Goal: Task Accomplishment & Management: Manage account settings

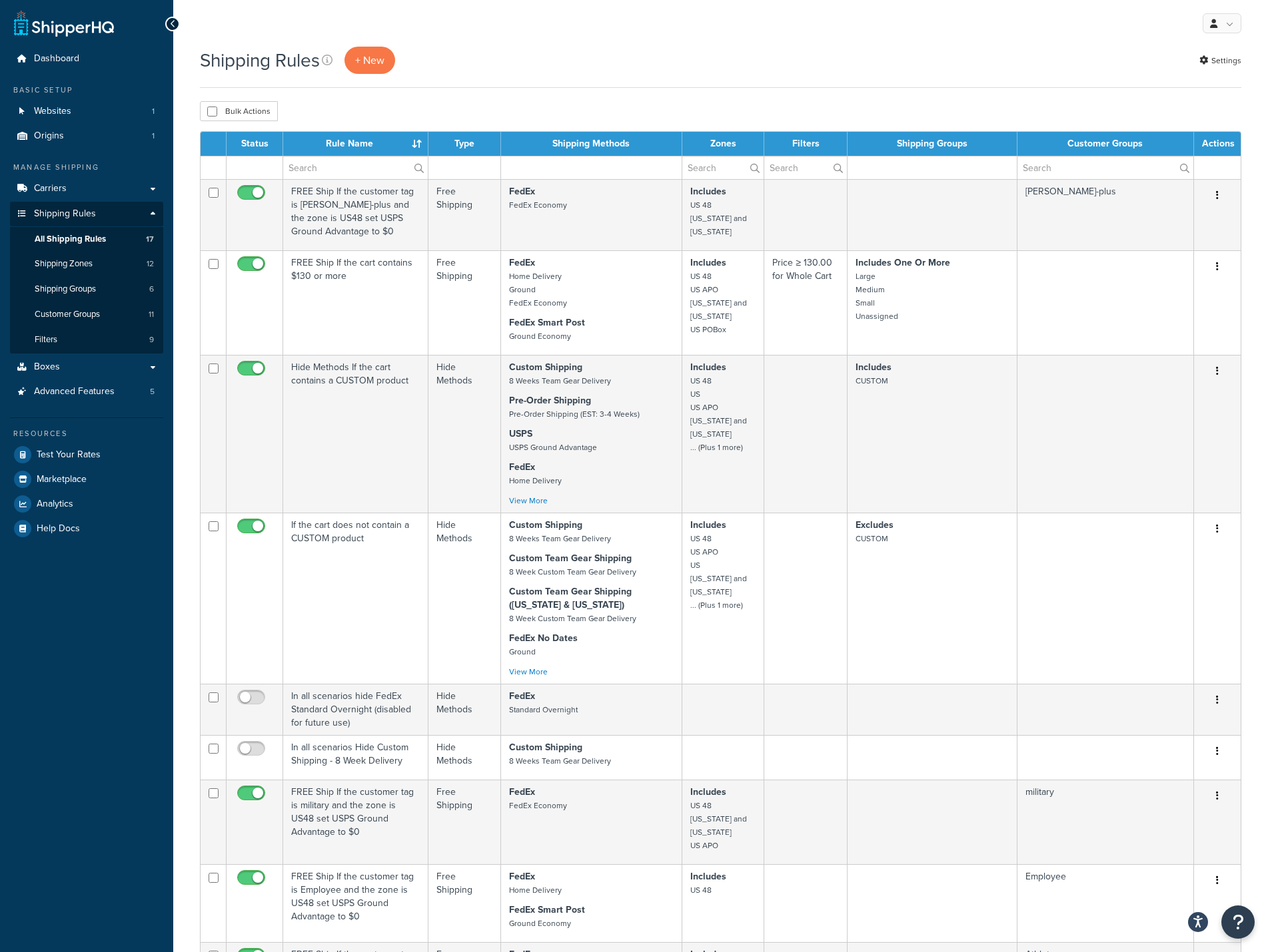
select select "25"
click at [58, 397] on span "Advanced Features" at bounding box center [74, 392] width 81 height 12
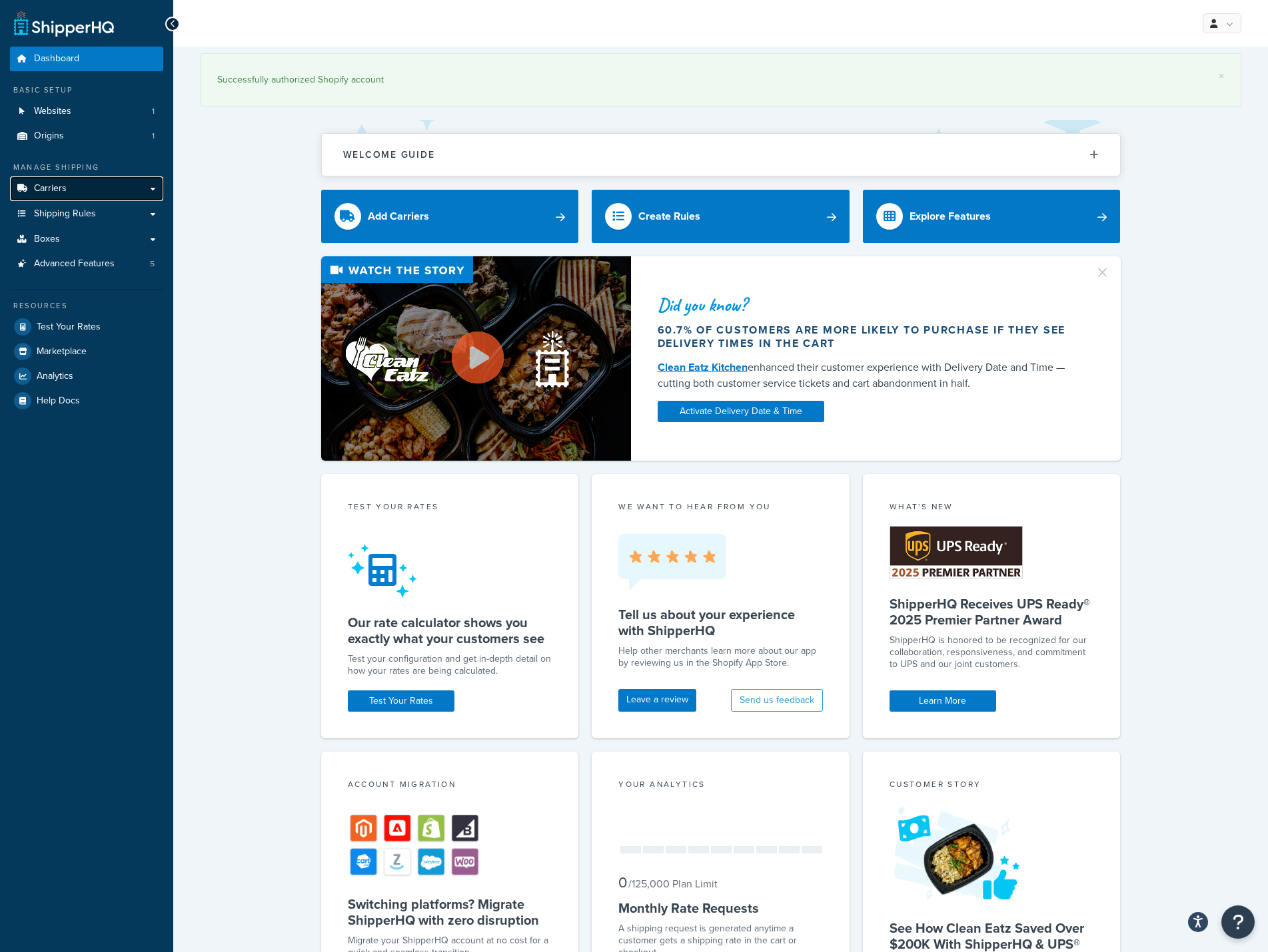
click at [158, 182] on link "Carriers" at bounding box center [87, 189] width 153 height 25
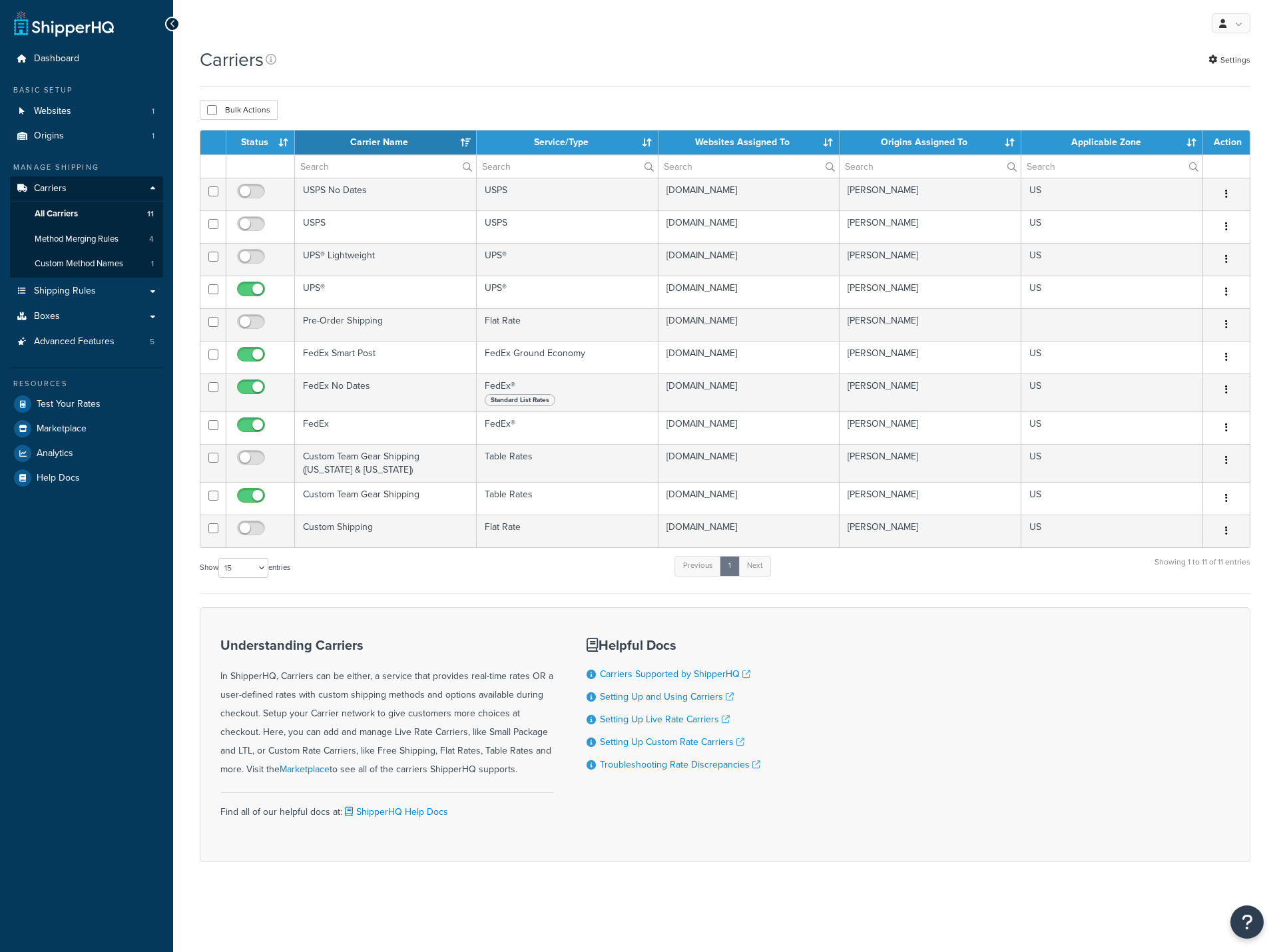
select select "15"
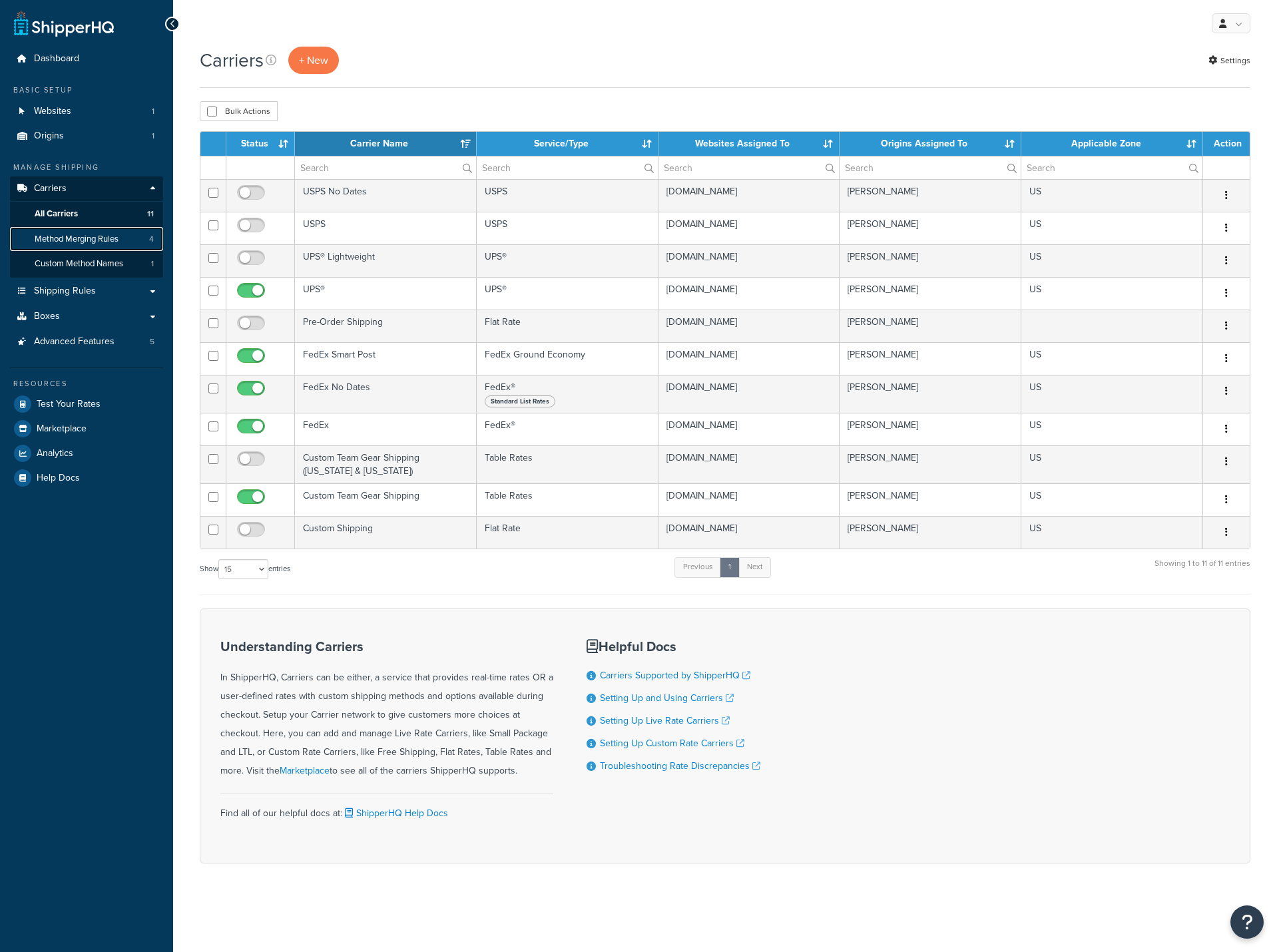
click at [110, 229] on link "Method Merging Rules 4" at bounding box center [86, 240] width 153 height 25
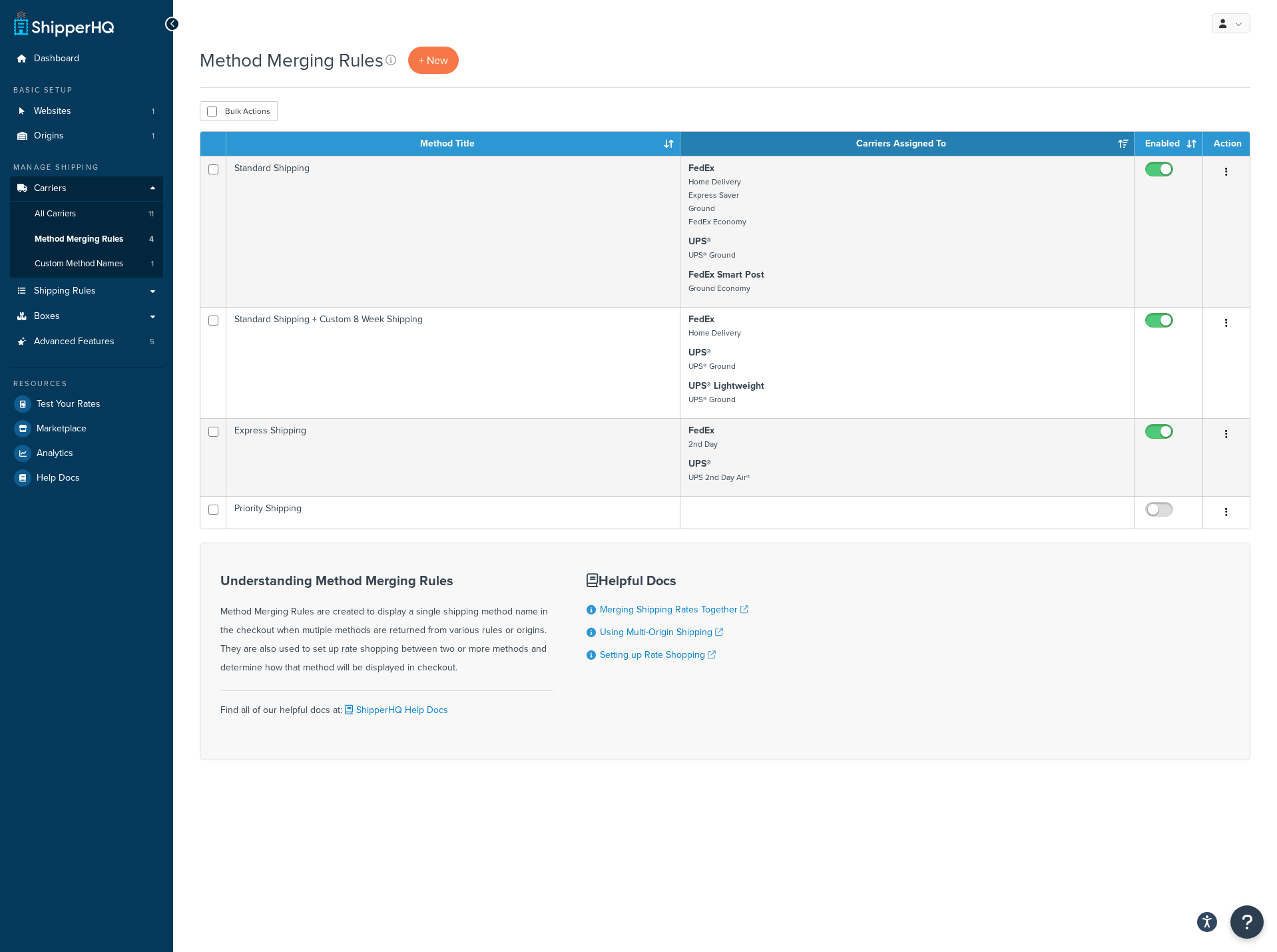
click at [470, 24] on div "My Profile Billing Global Settings Contact Us Logout" at bounding box center [725, 23] width 1104 height 47
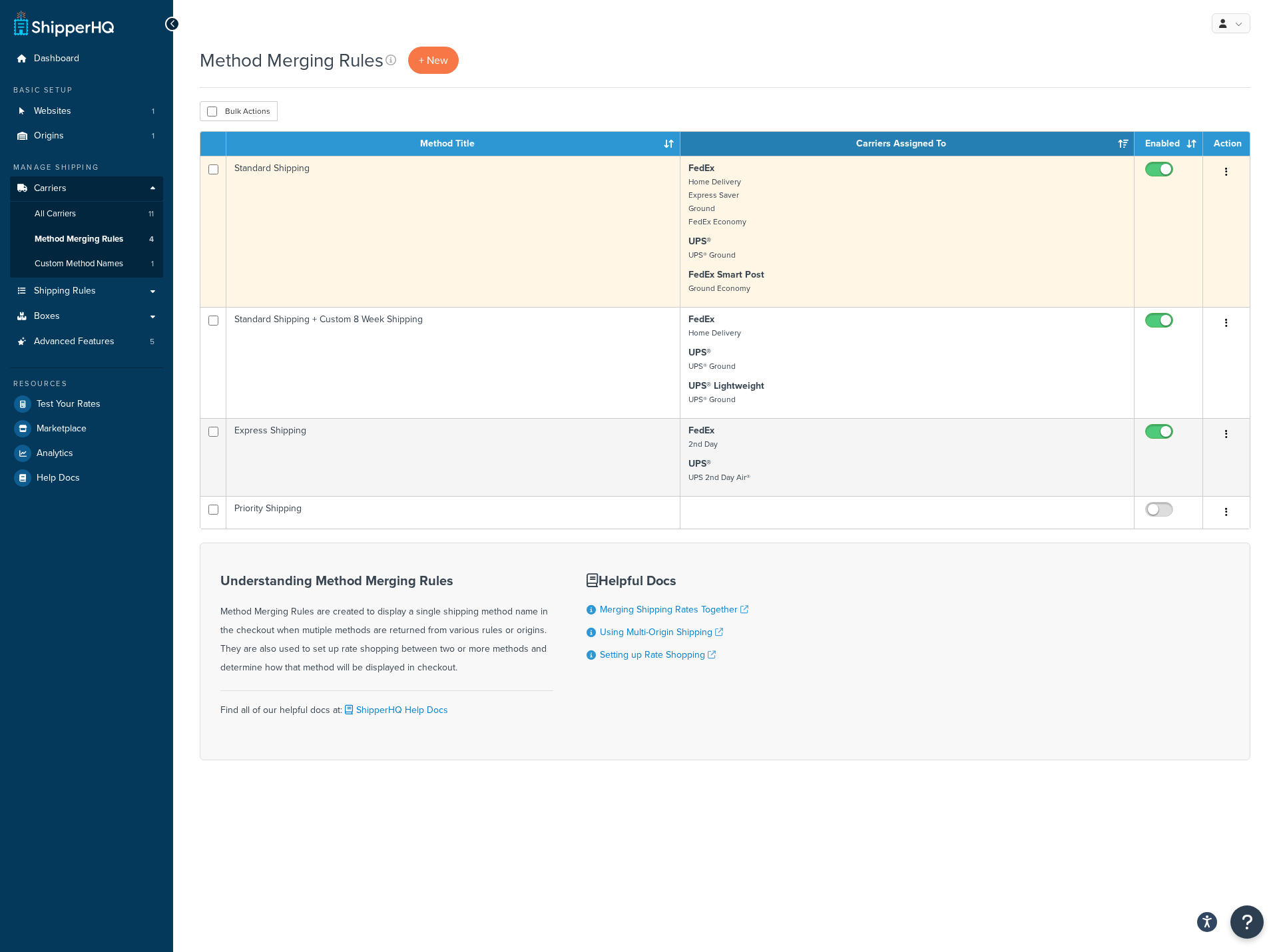
click at [1222, 166] on button "button" at bounding box center [1226, 173] width 19 height 21
click at [1167, 204] on link "Edit" at bounding box center [1172, 199] width 105 height 27
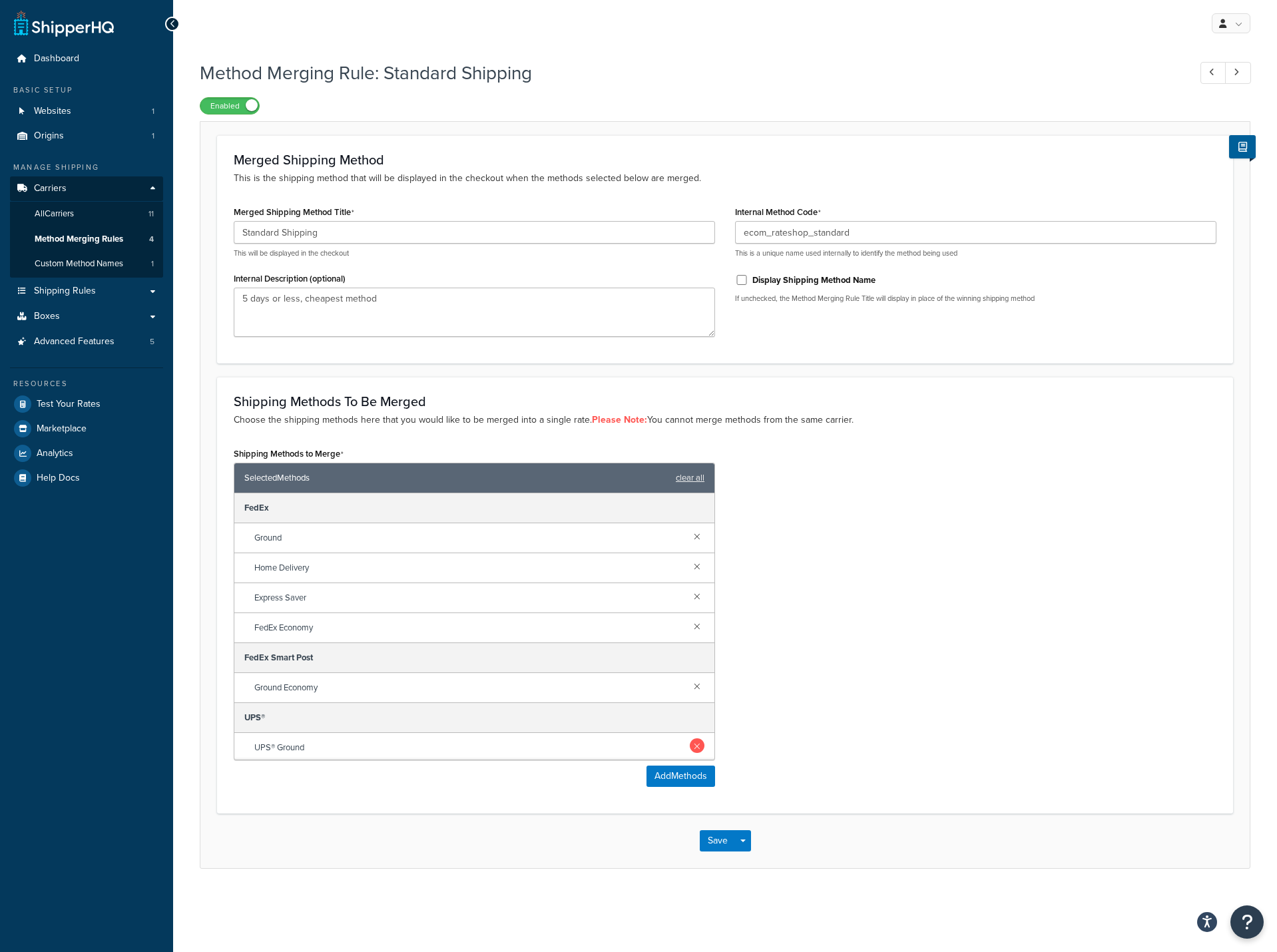
click at [690, 745] on link at bounding box center [697, 746] width 15 height 15
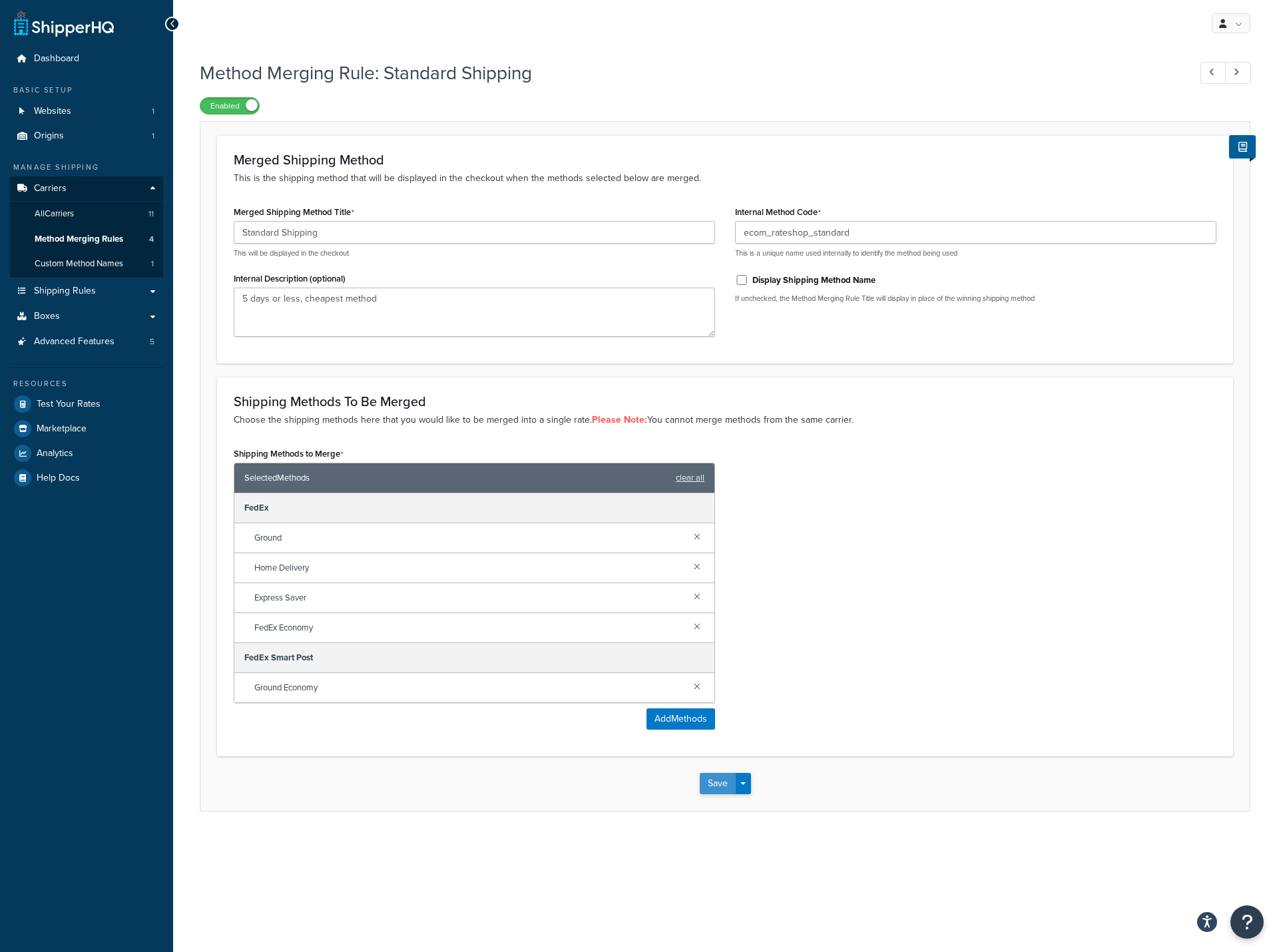
click at [712, 782] on button "Save" at bounding box center [718, 784] width 36 height 21
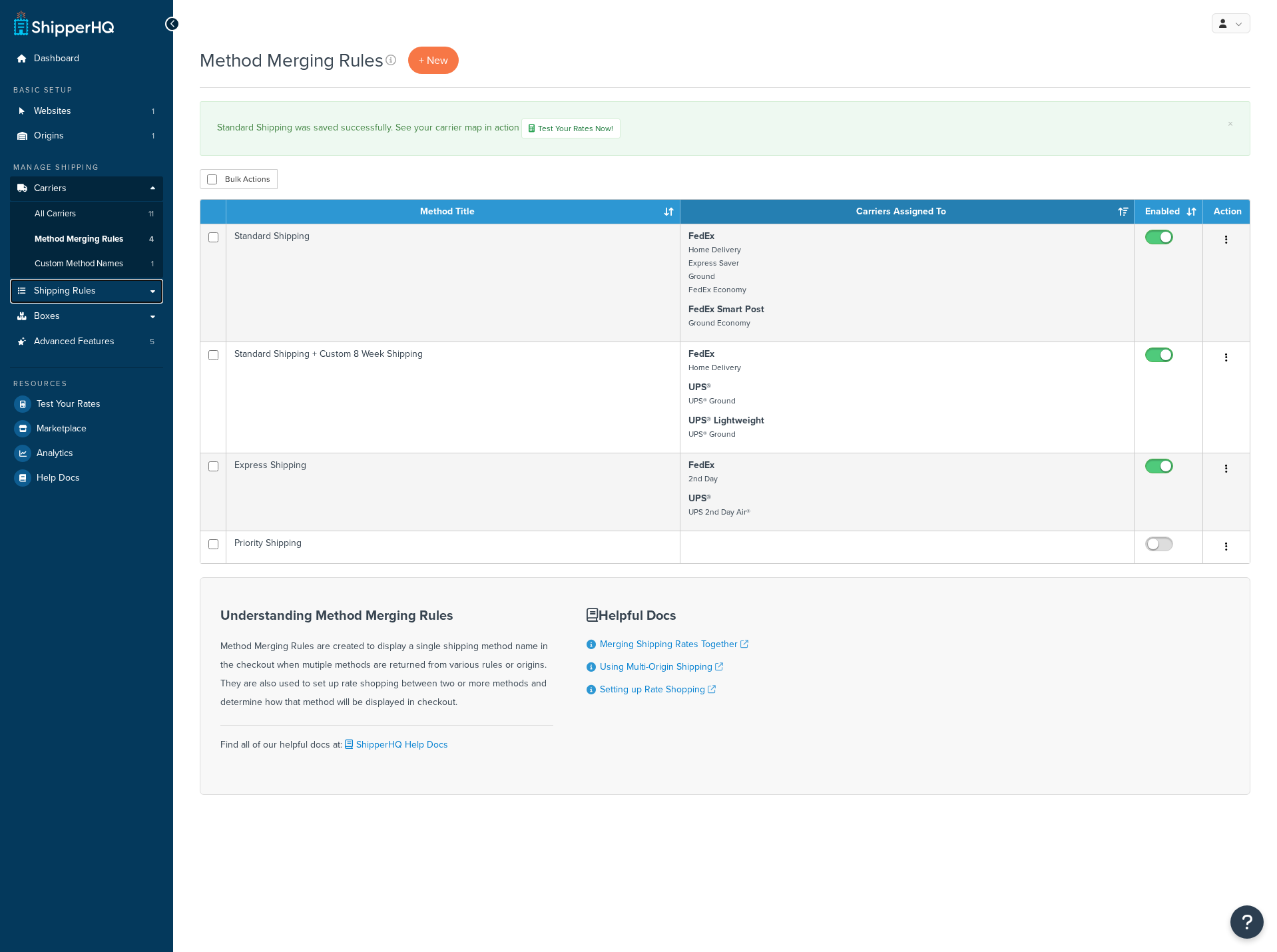
click at [59, 292] on span "Shipping Rules" at bounding box center [64, 292] width 62 height 12
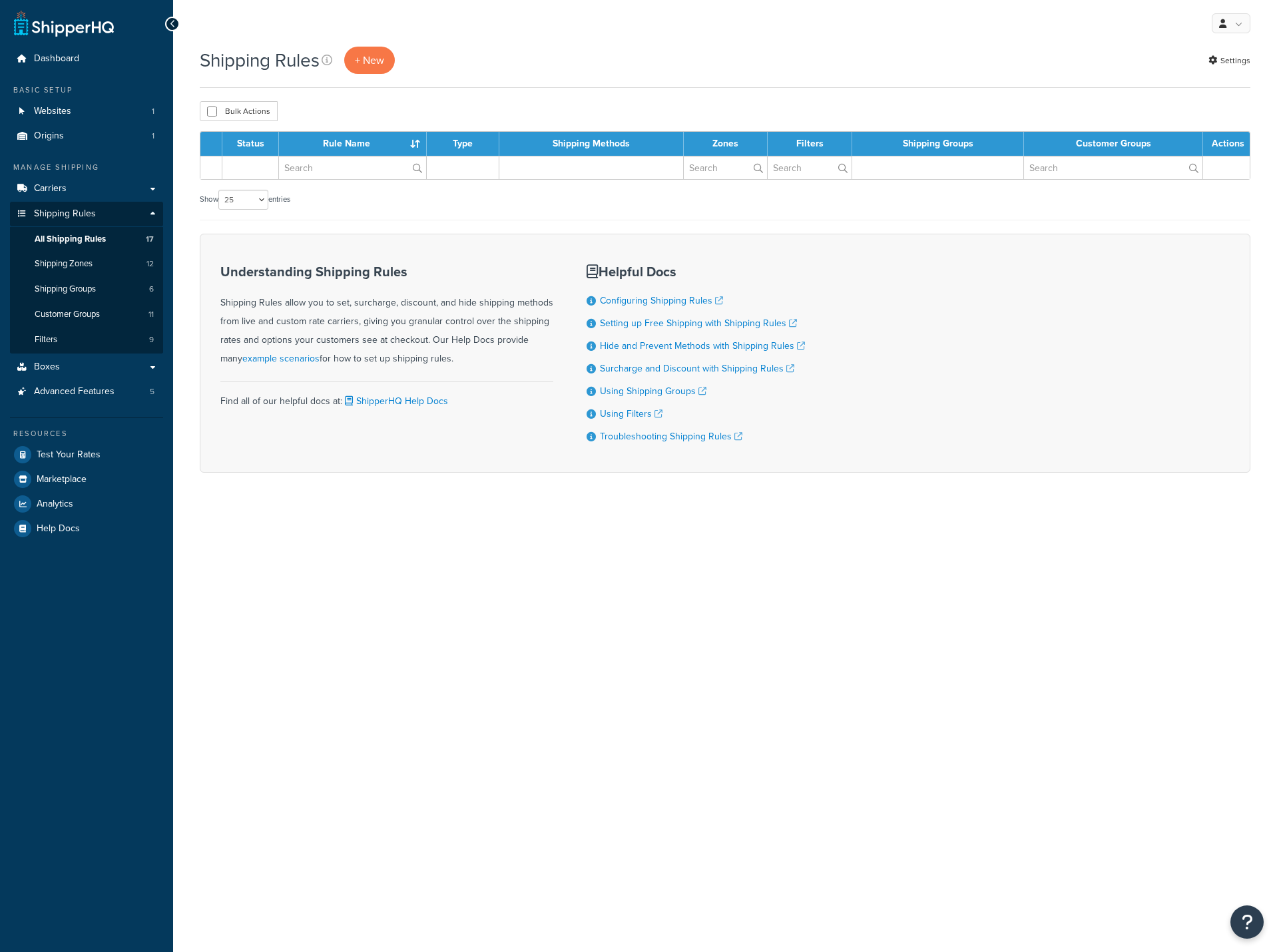
select select "25"
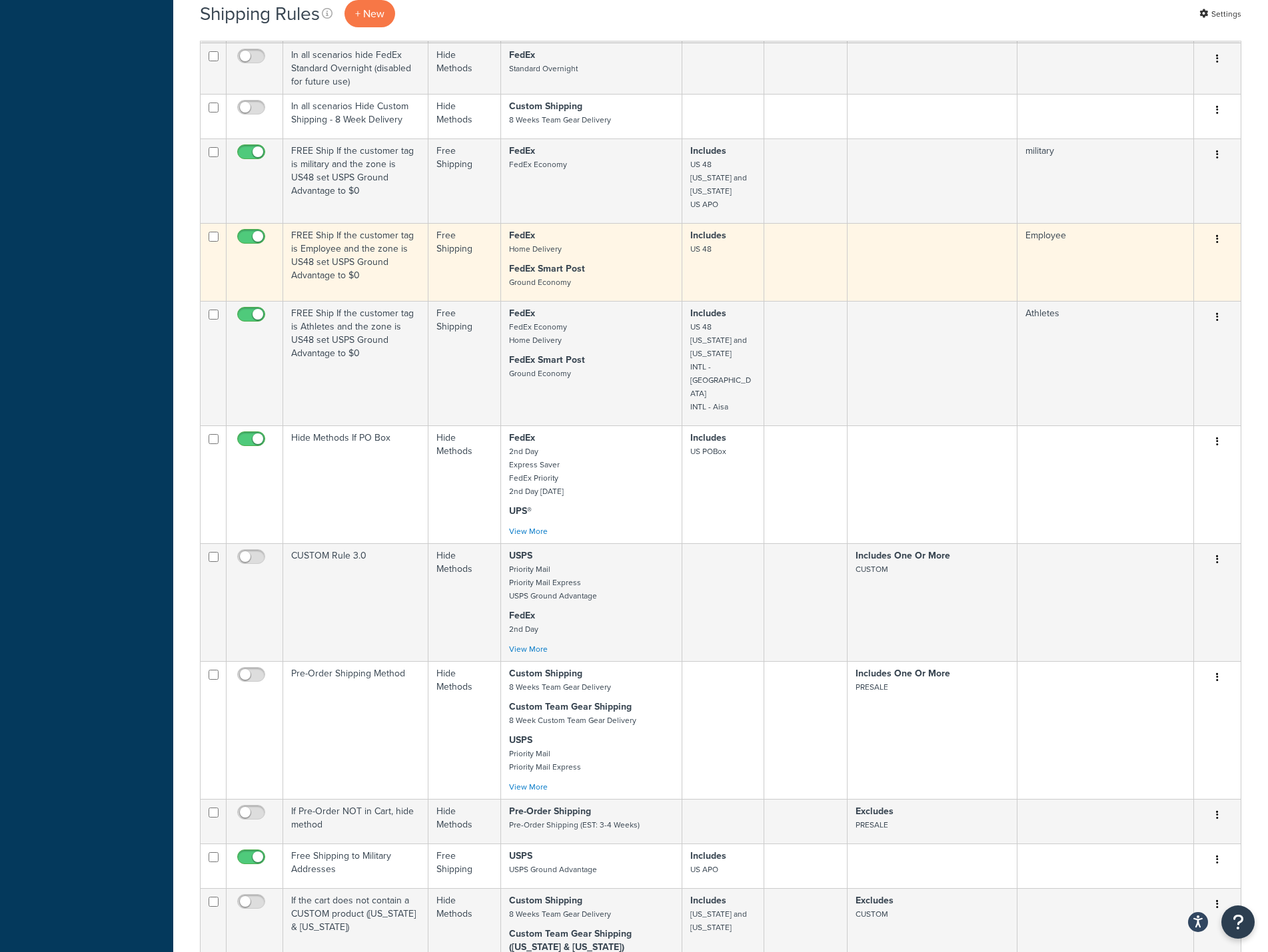
scroll to position [666, 0]
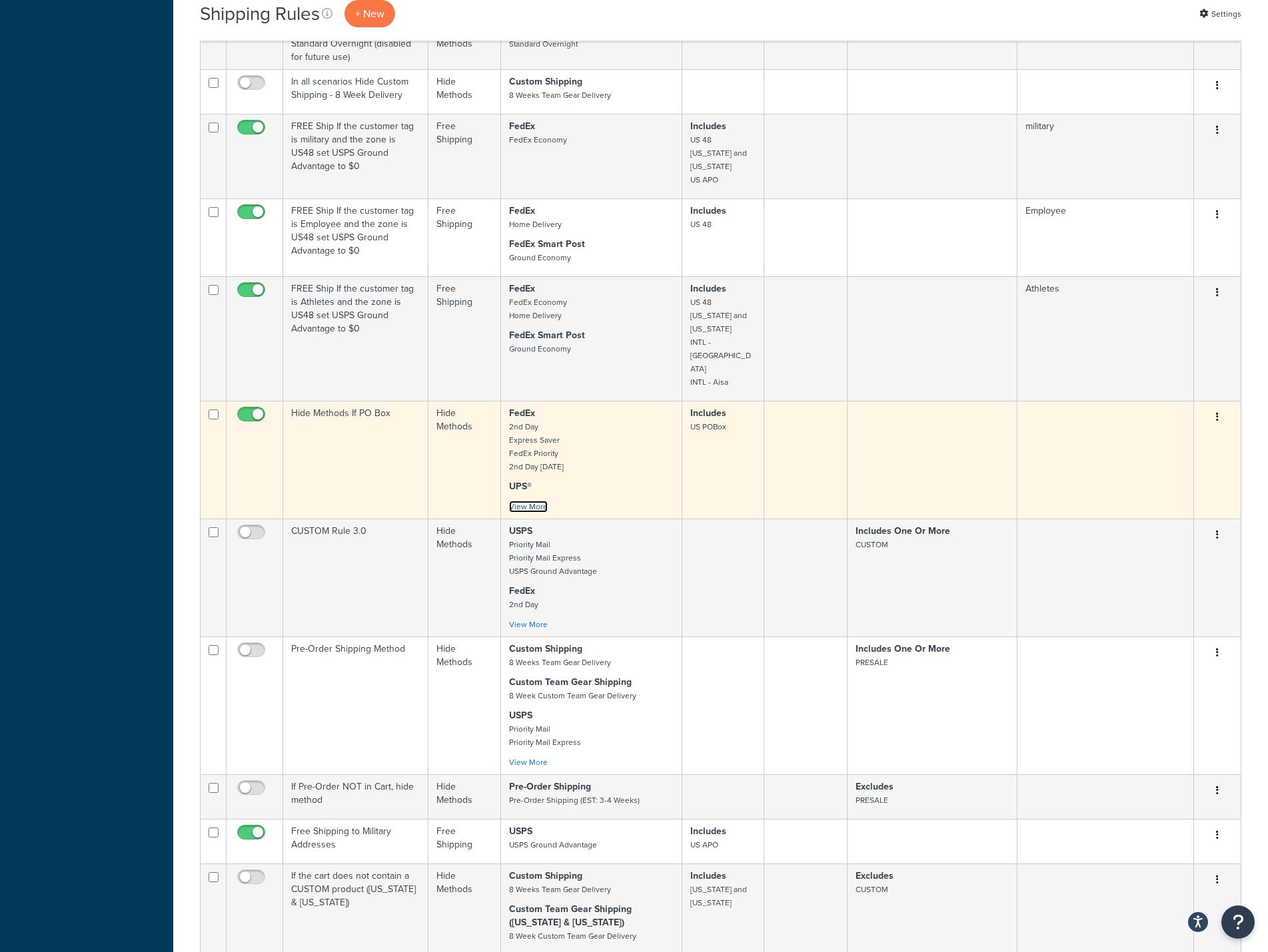
click at [515, 501] on link "View More" at bounding box center [528, 506] width 39 height 12
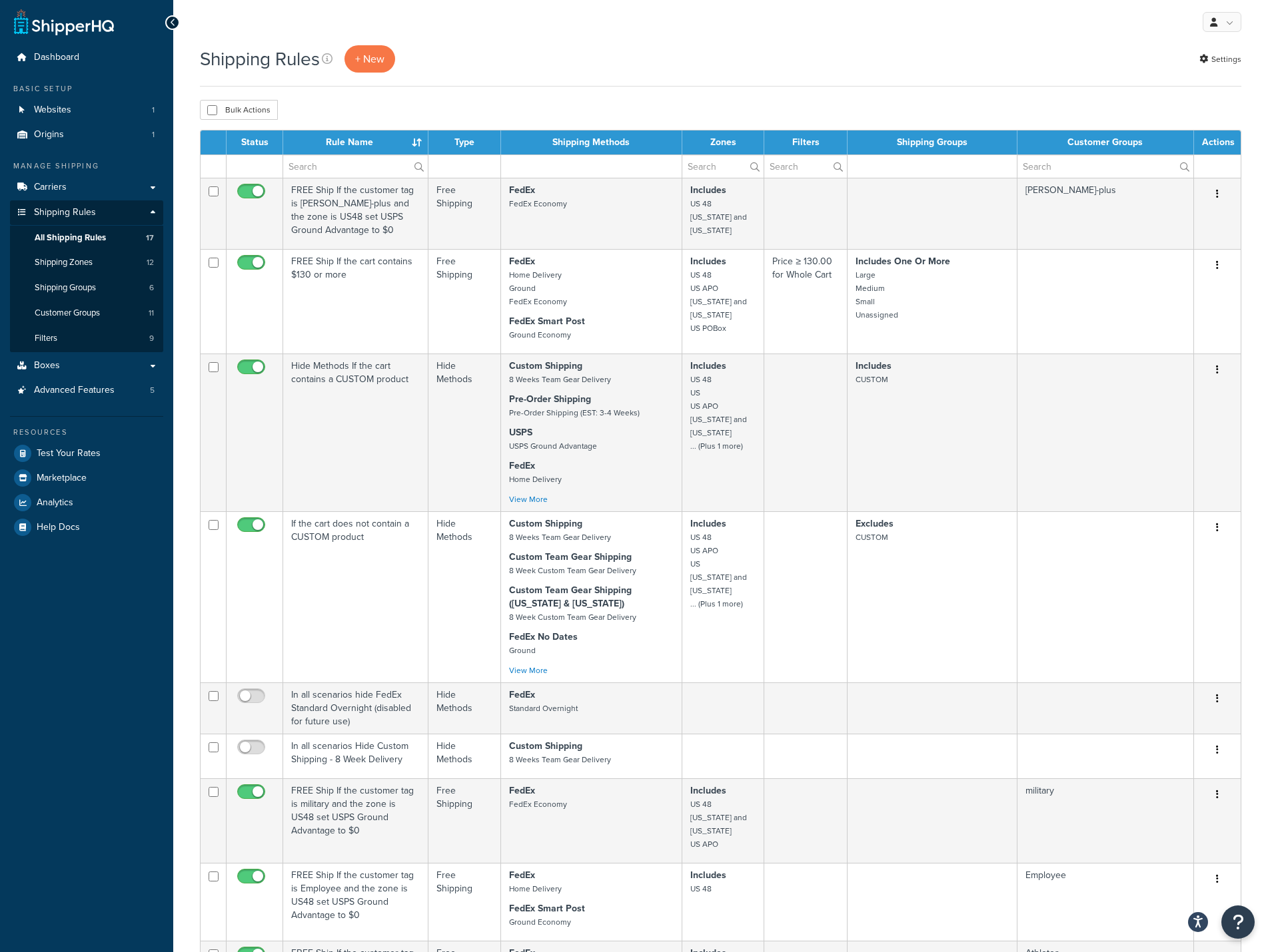
scroll to position [0, 0]
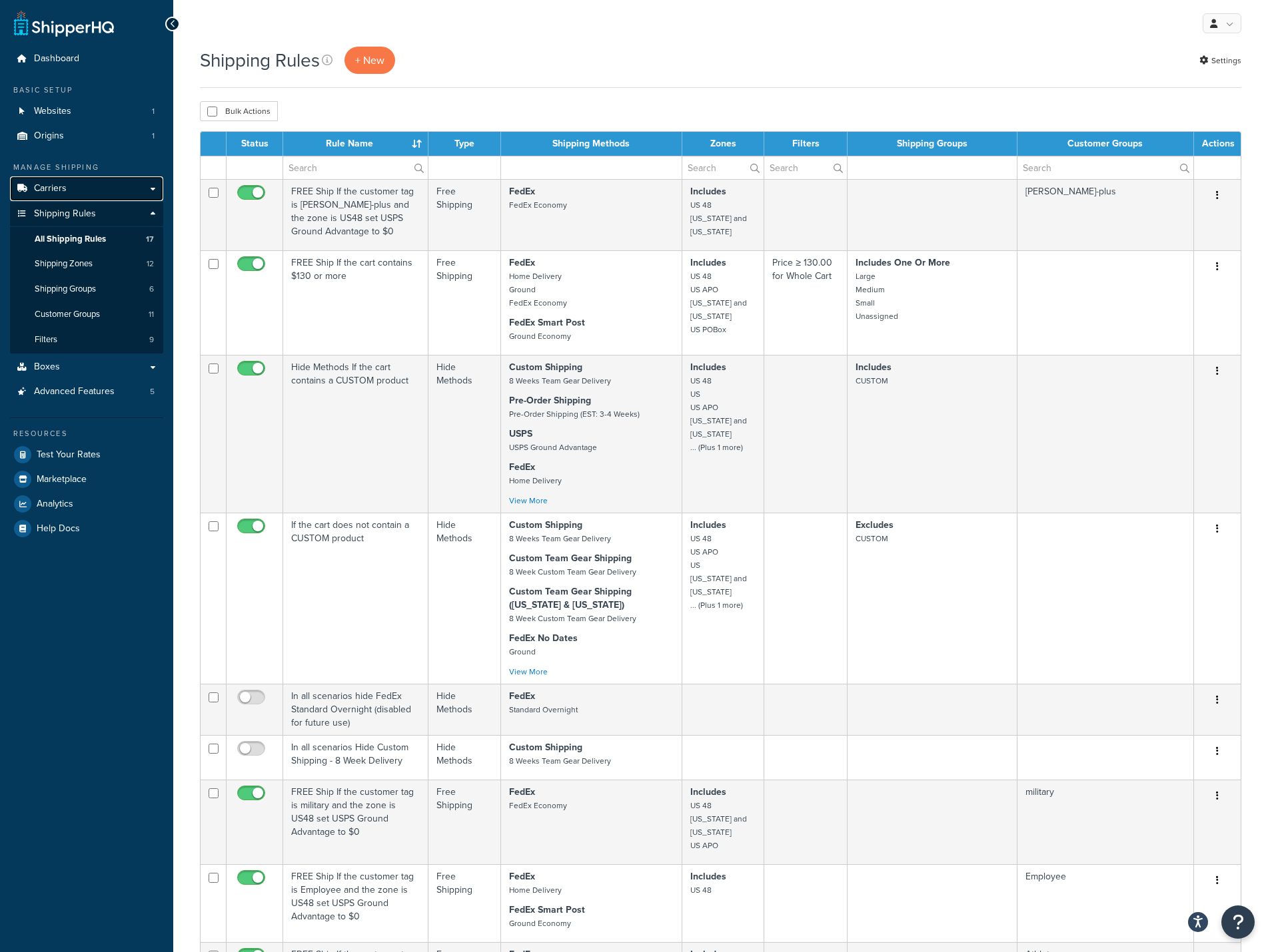
click at [58, 189] on span "Carriers" at bounding box center [50, 189] width 33 height 12
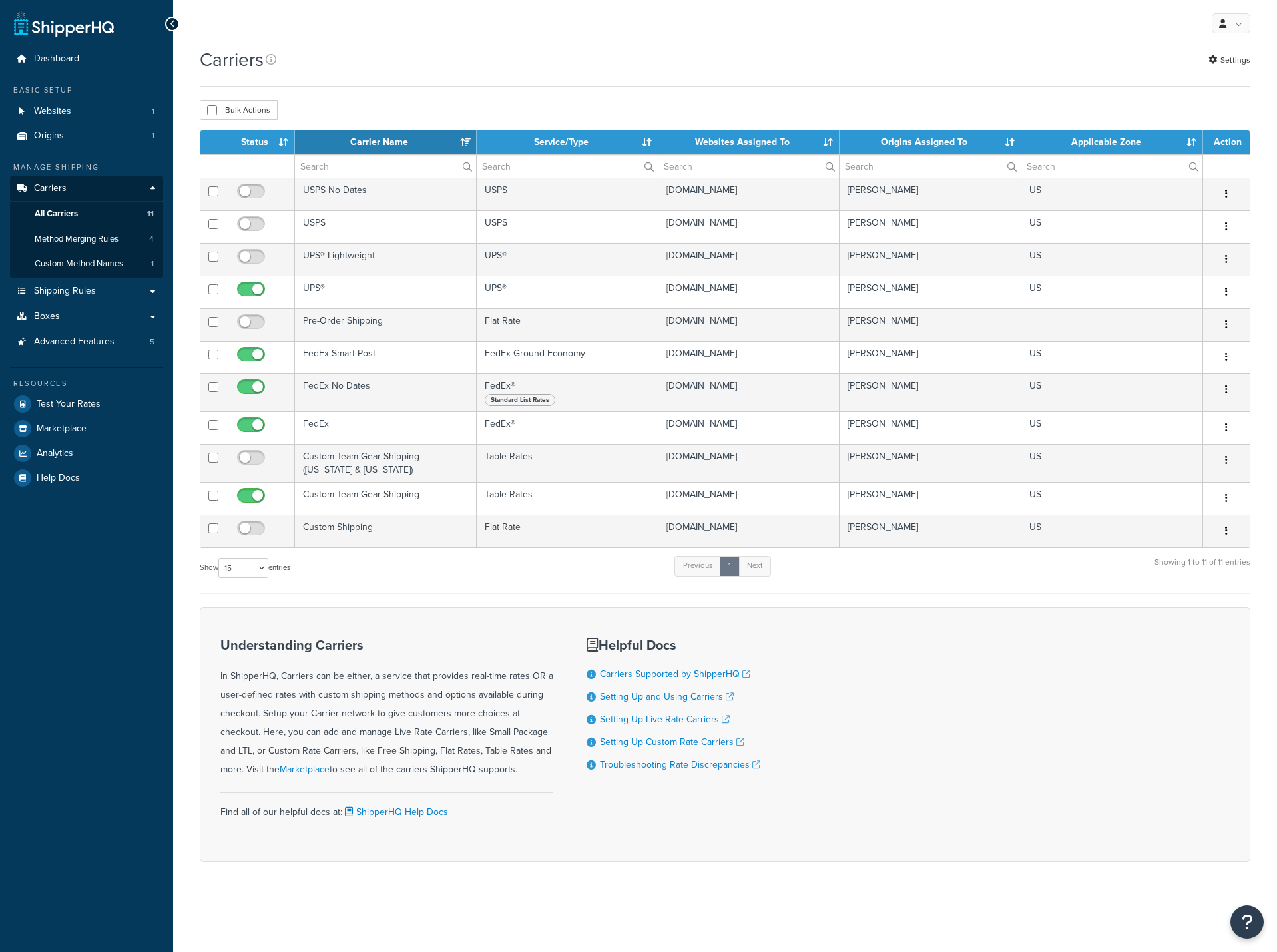
select select "15"
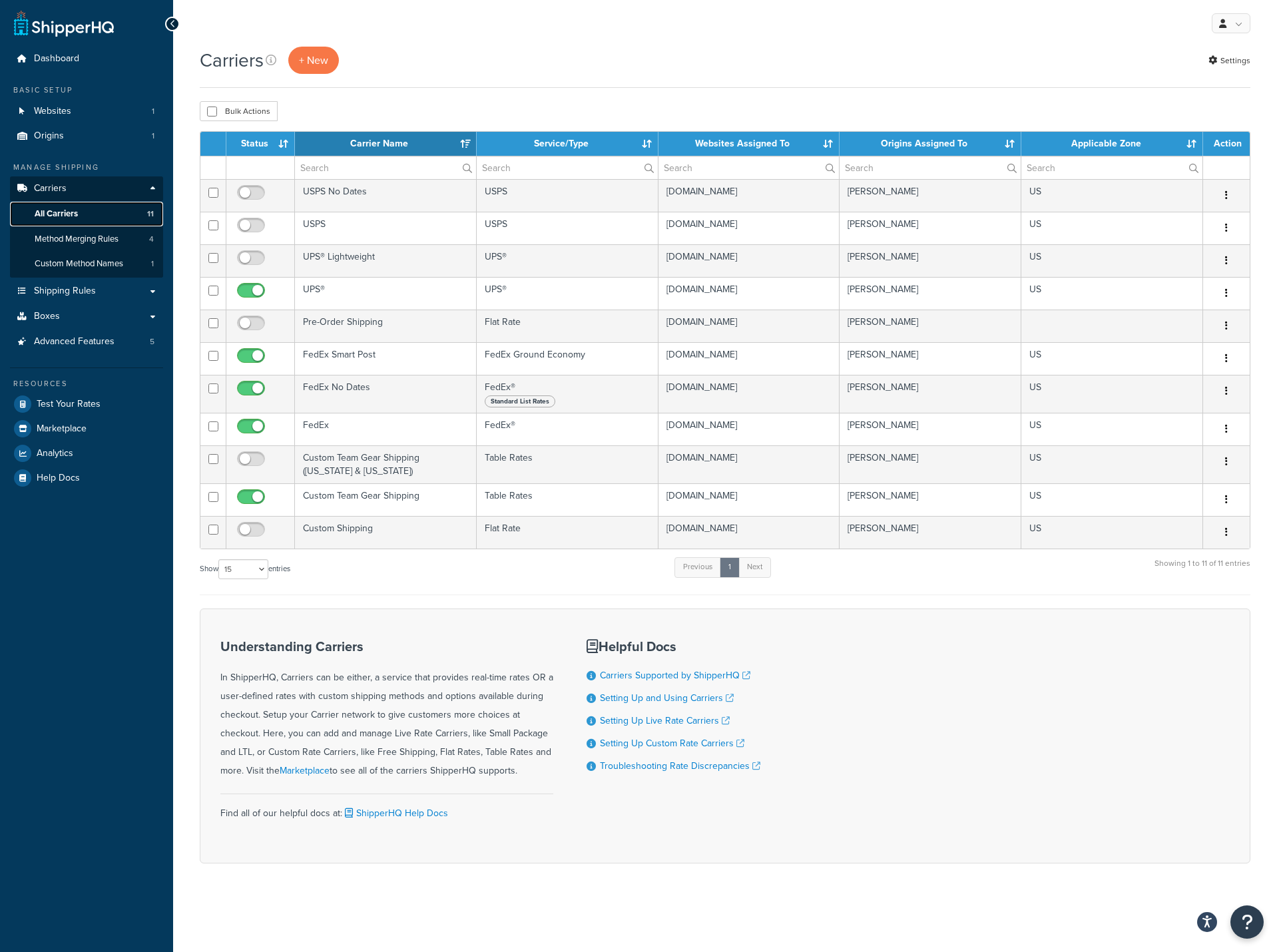
click at [58, 212] on span "All Carriers" at bounding box center [56, 214] width 44 height 12
select select "15"
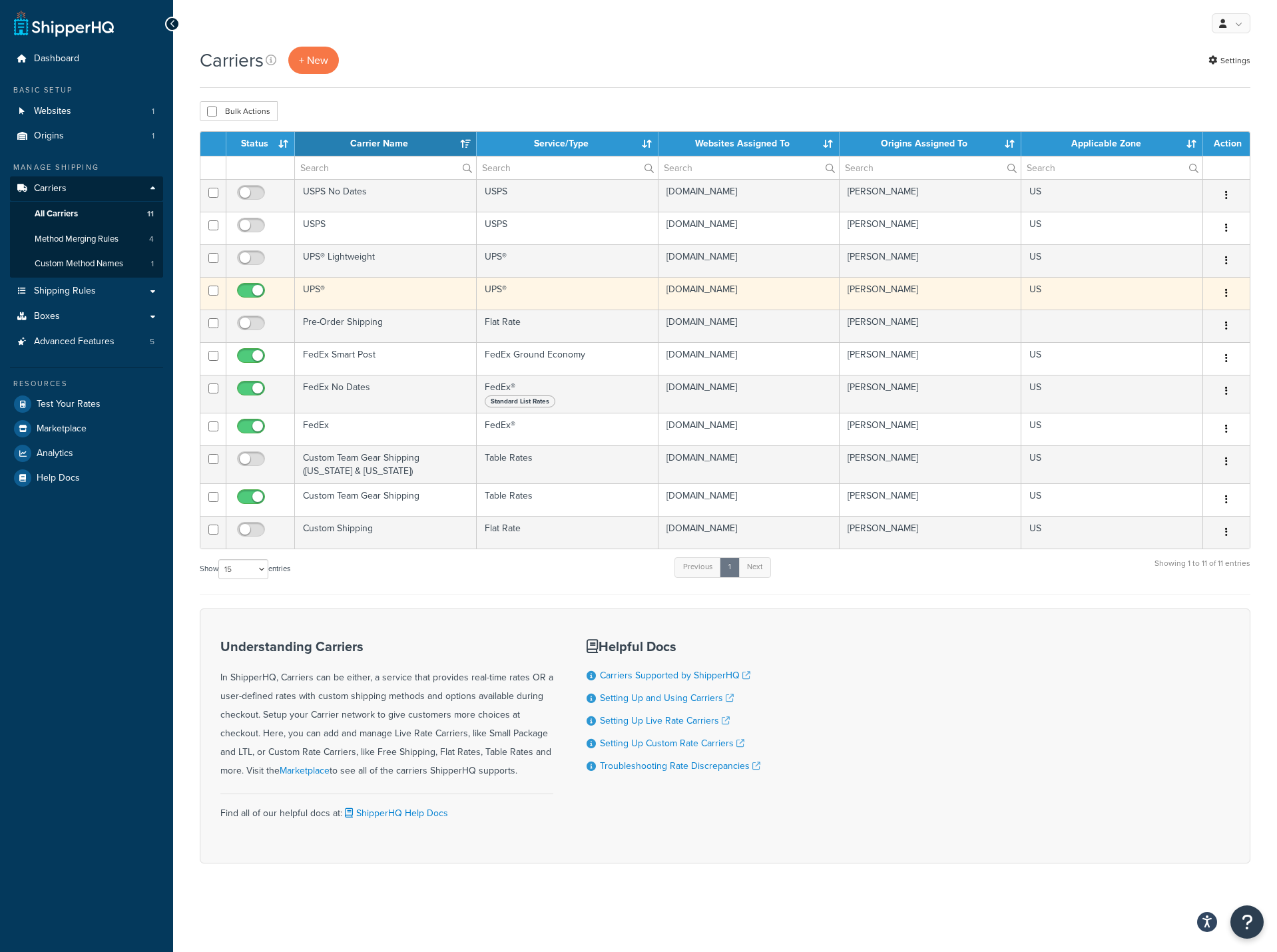
click at [1129, 289] on td "US" at bounding box center [1112, 293] width 182 height 33
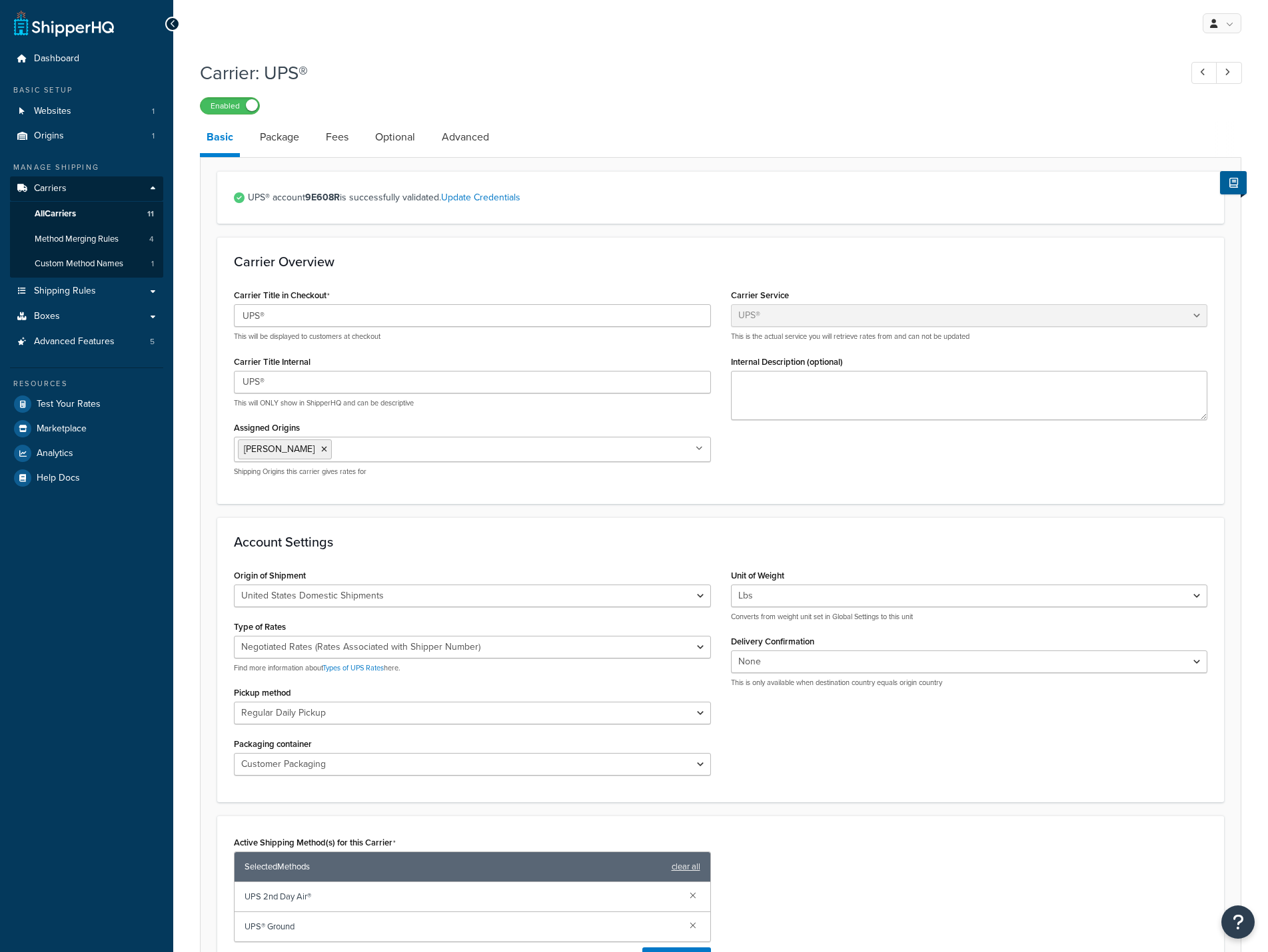
select select "ups"
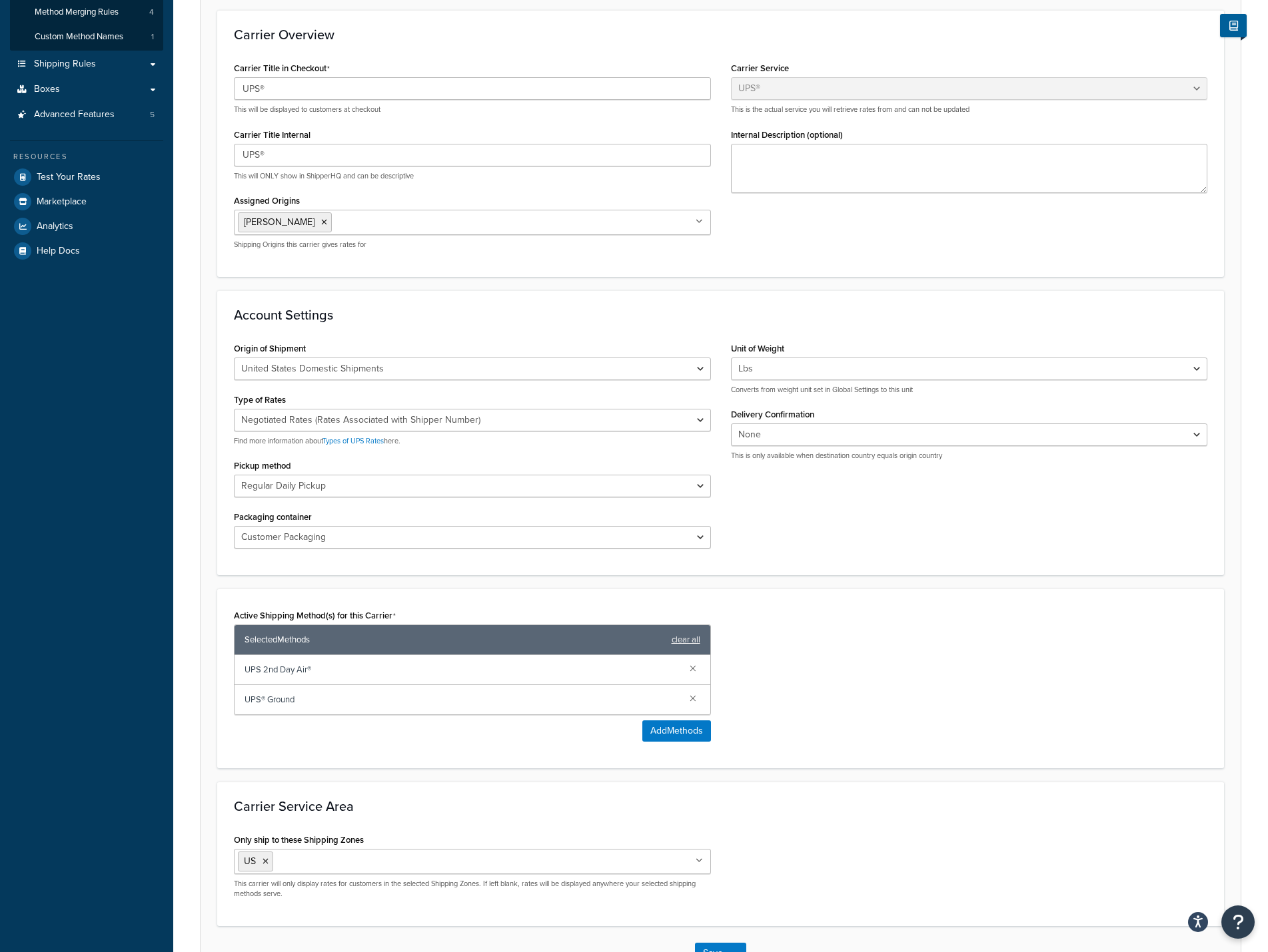
scroll to position [266, 0]
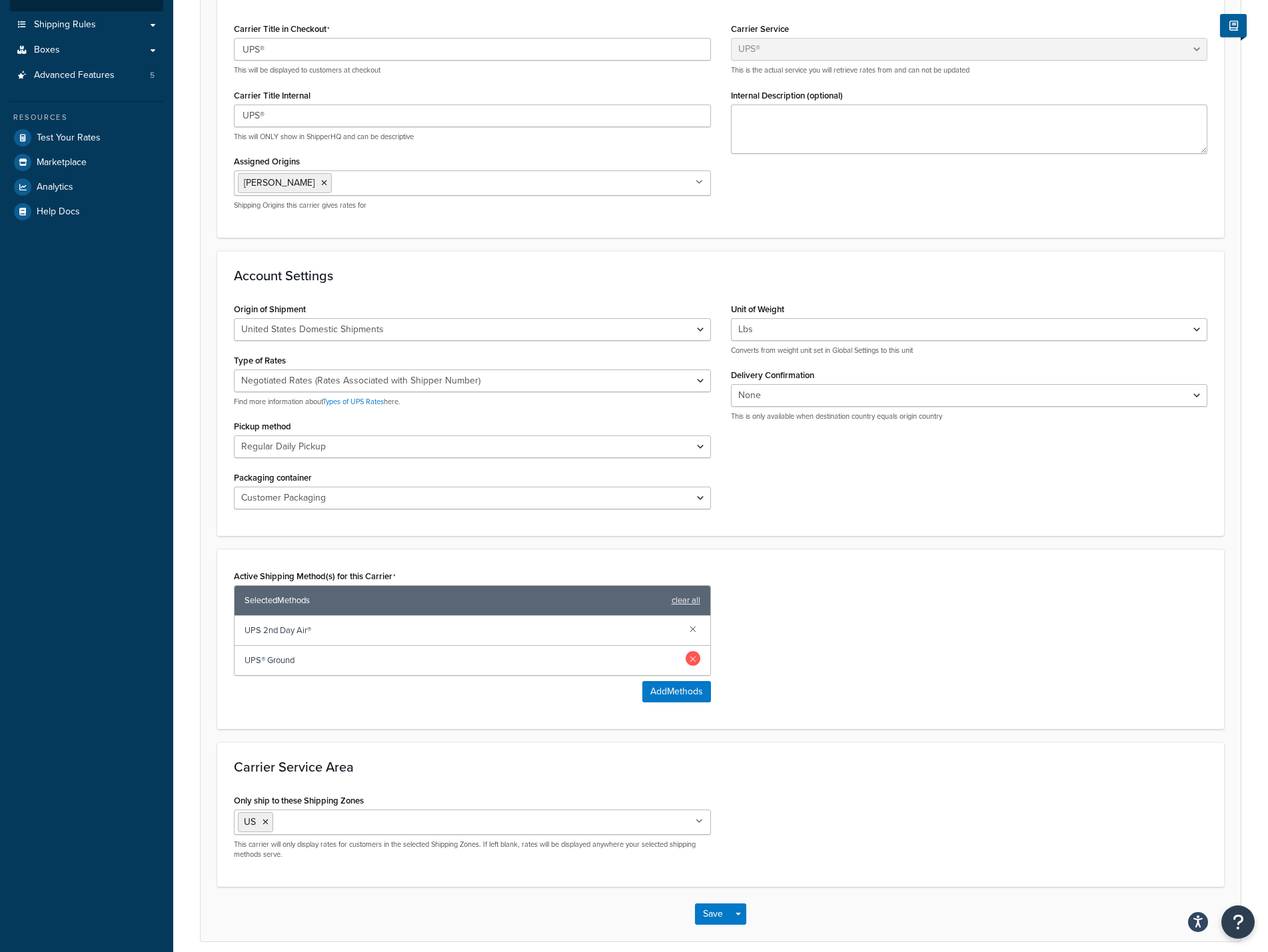
click at [691, 658] on link at bounding box center [693, 659] width 15 height 15
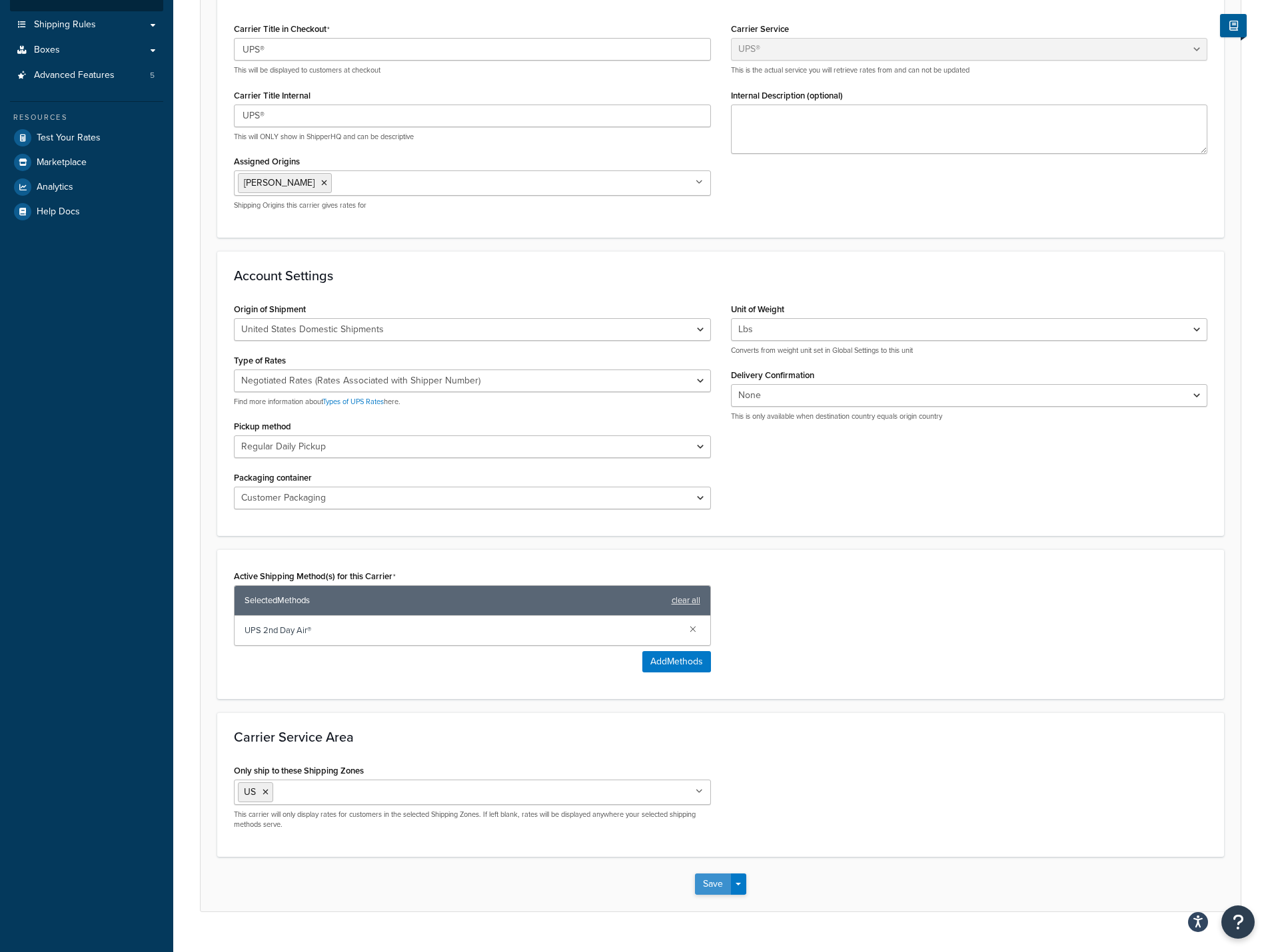
click at [710, 892] on button "Save" at bounding box center [714, 884] width 36 height 21
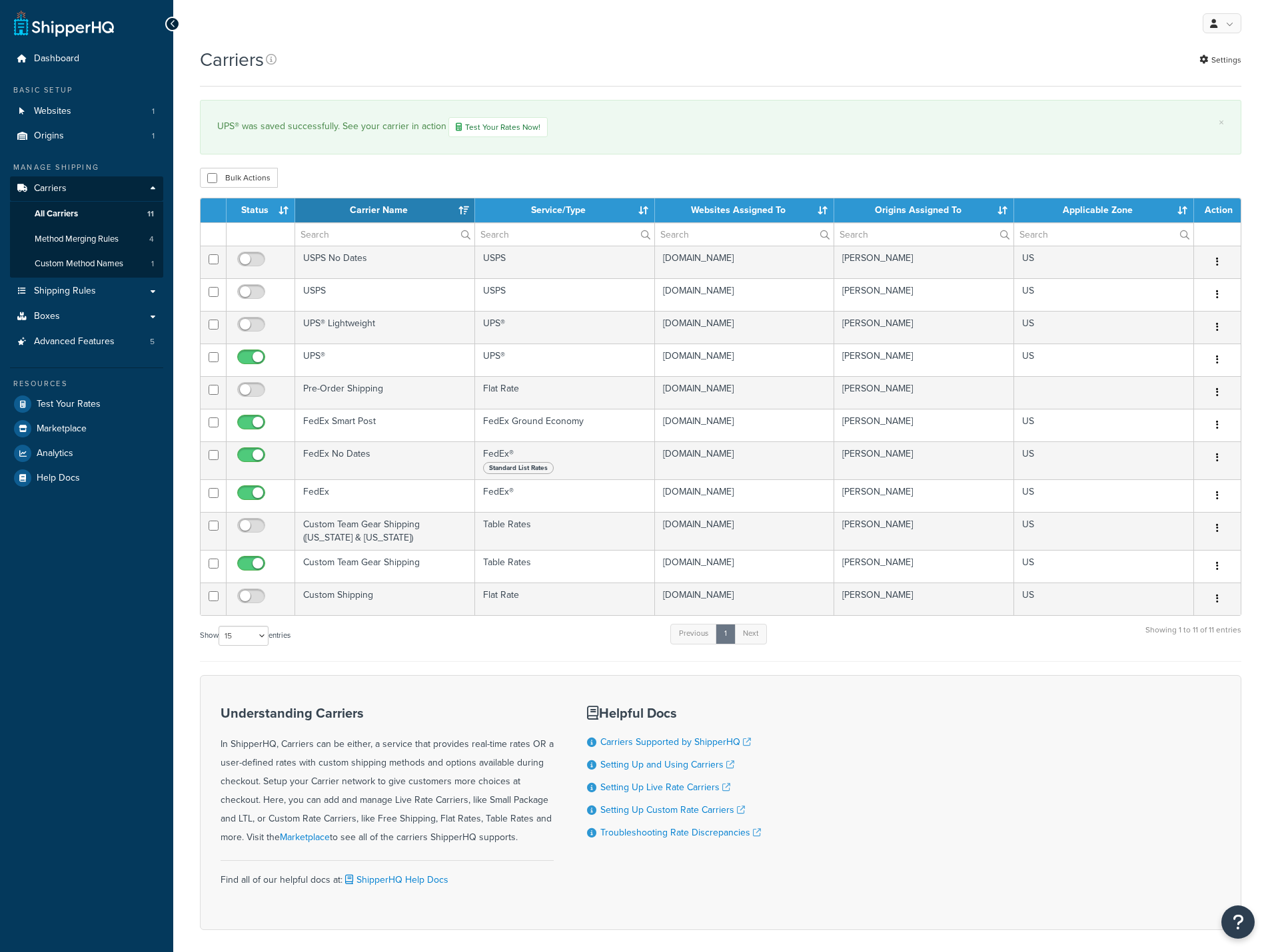
select select "15"
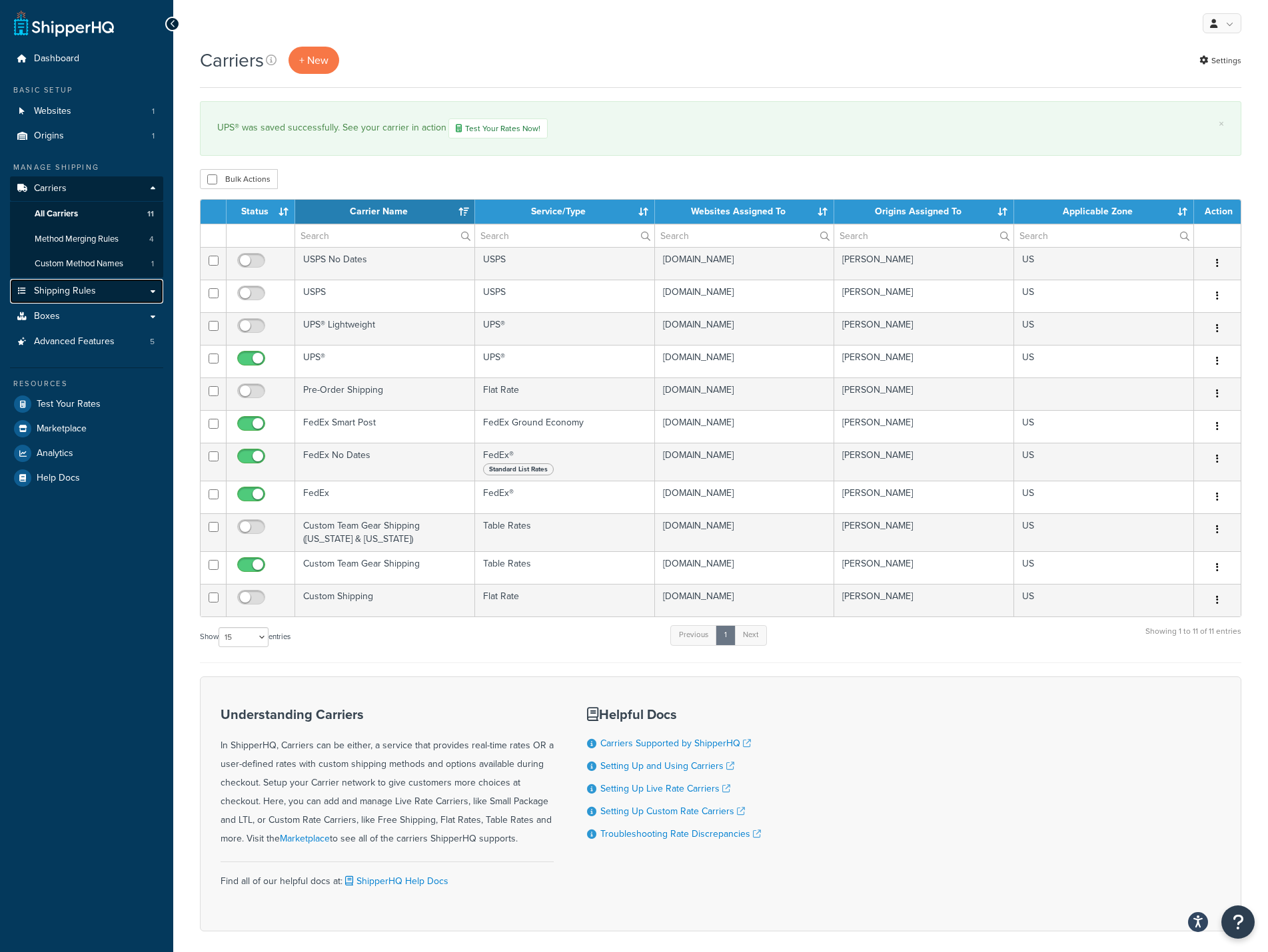
click at [47, 292] on span "Shipping Rules" at bounding box center [64, 292] width 62 height 12
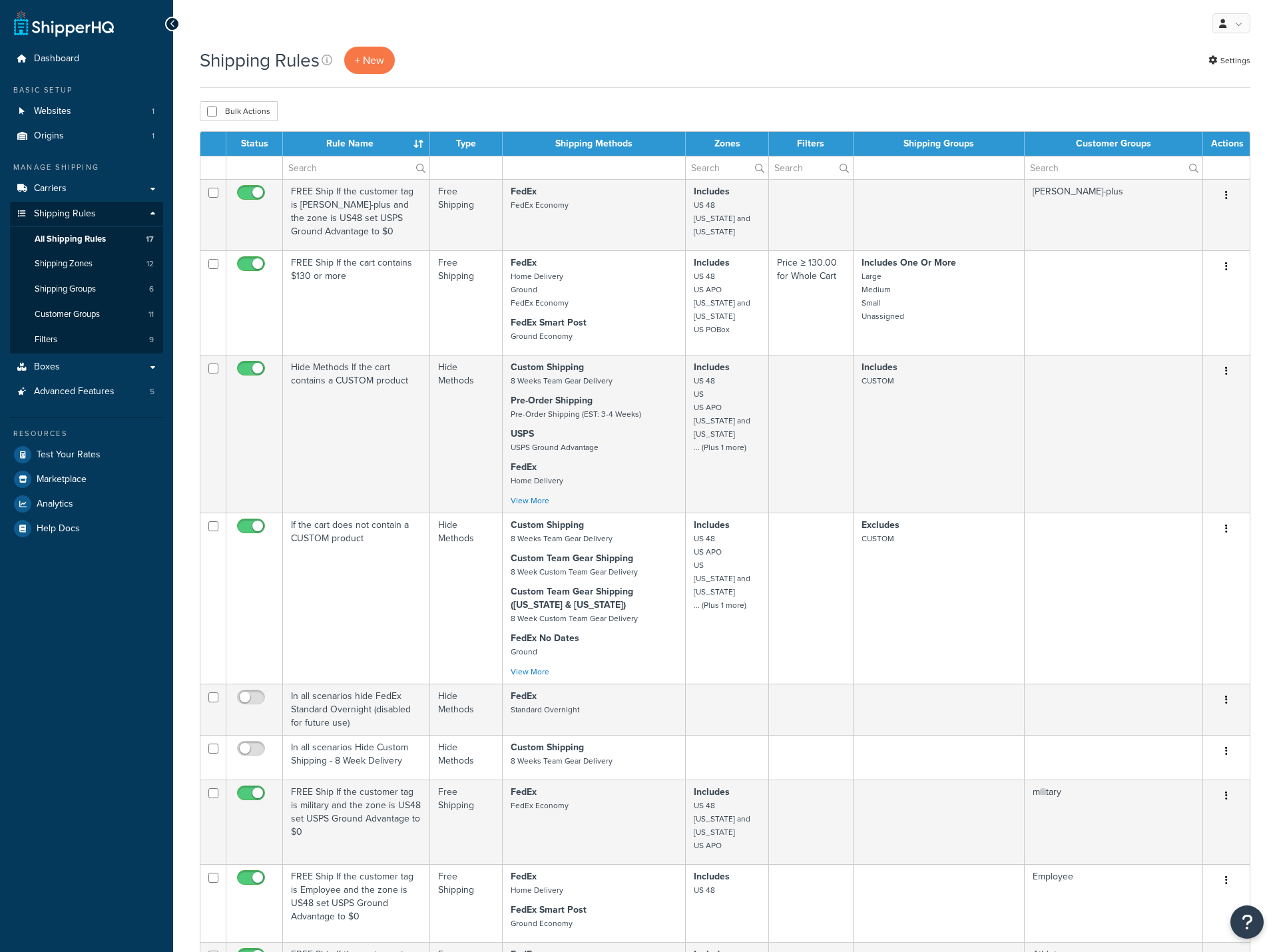
select select "25"
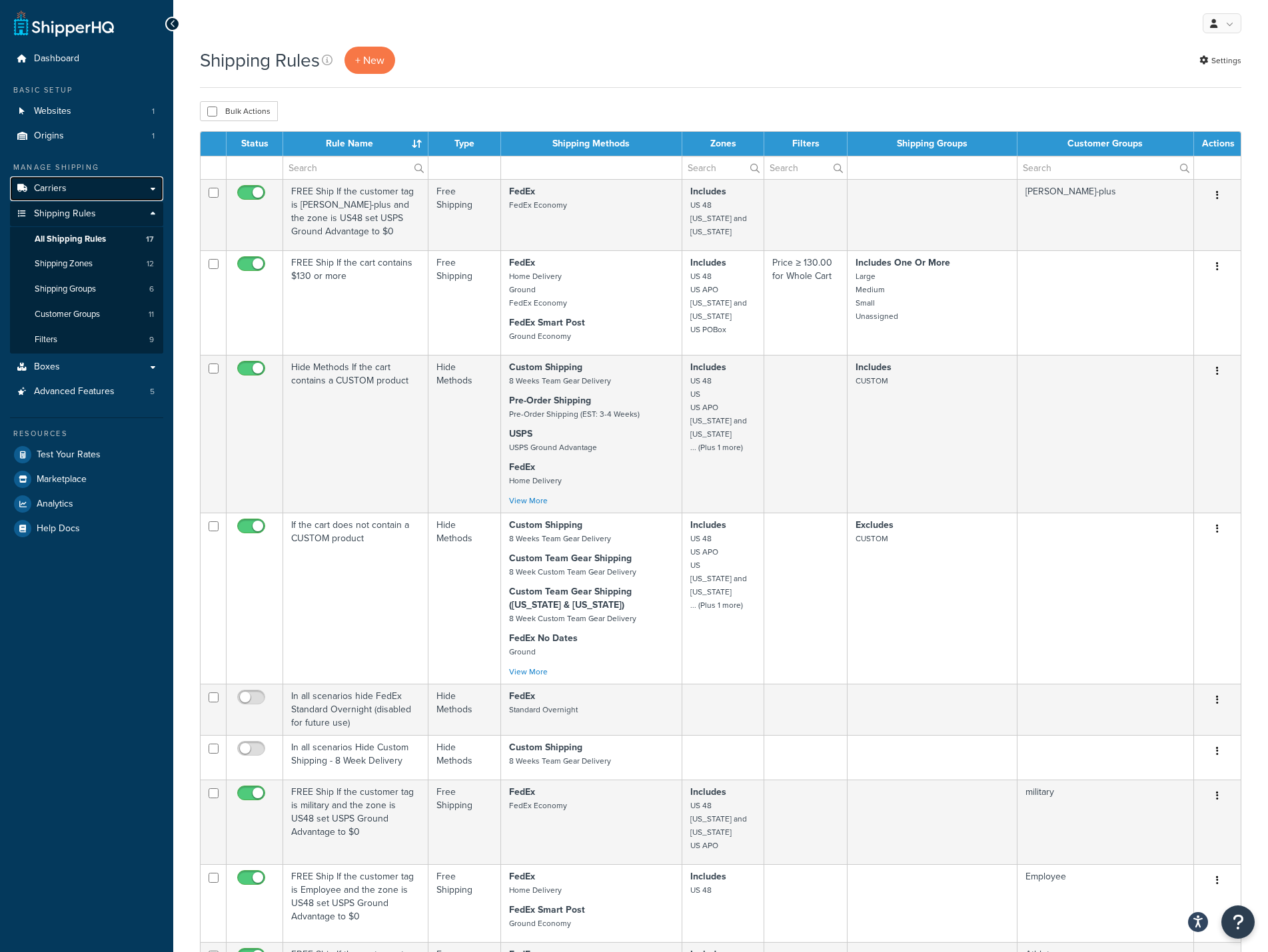
click at [70, 189] on link "Carriers" at bounding box center [87, 189] width 153 height 25
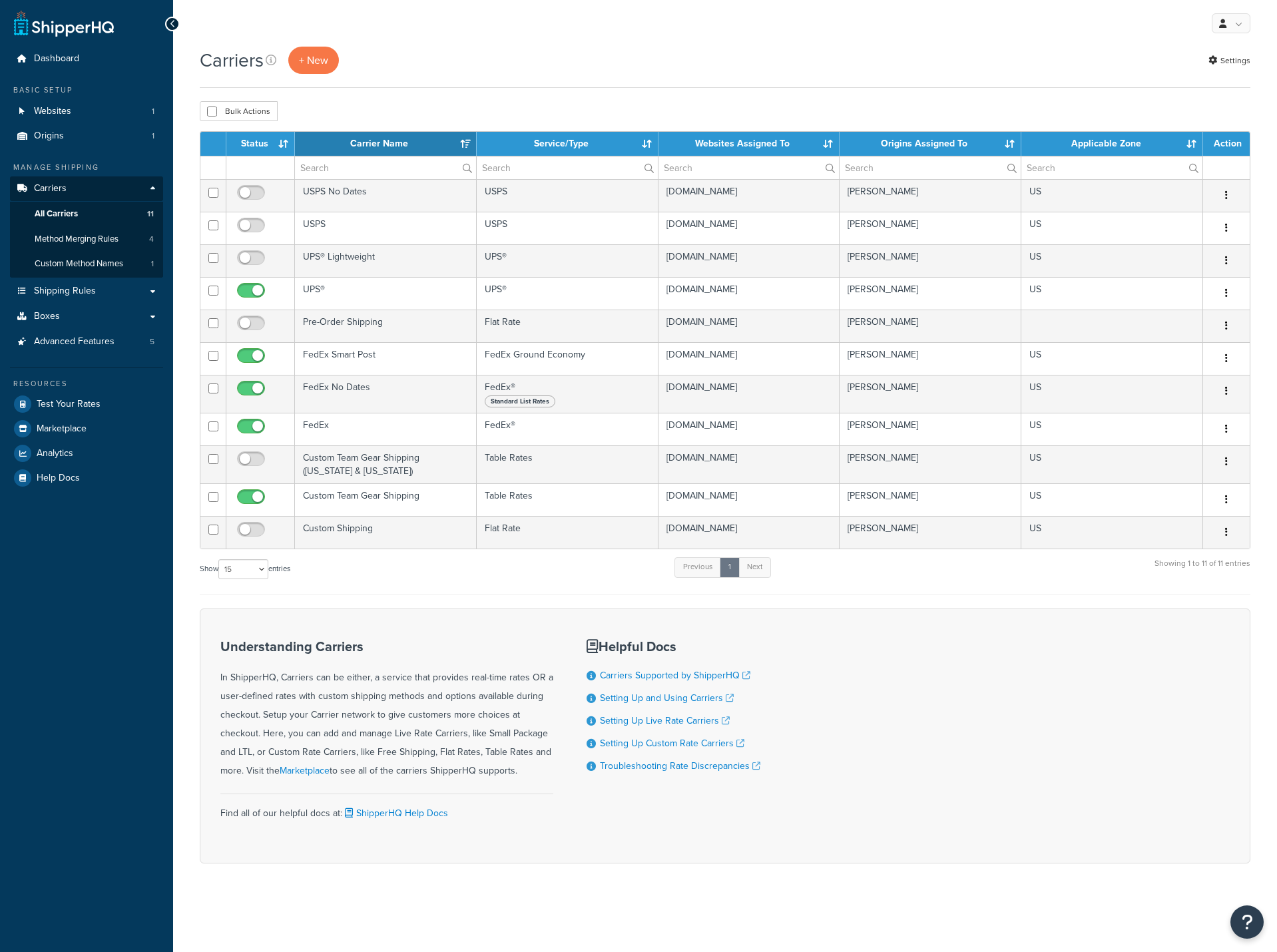
select select "15"
click at [72, 234] on span "Method Merging Rules" at bounding box center [77, 240] width 84 height 12
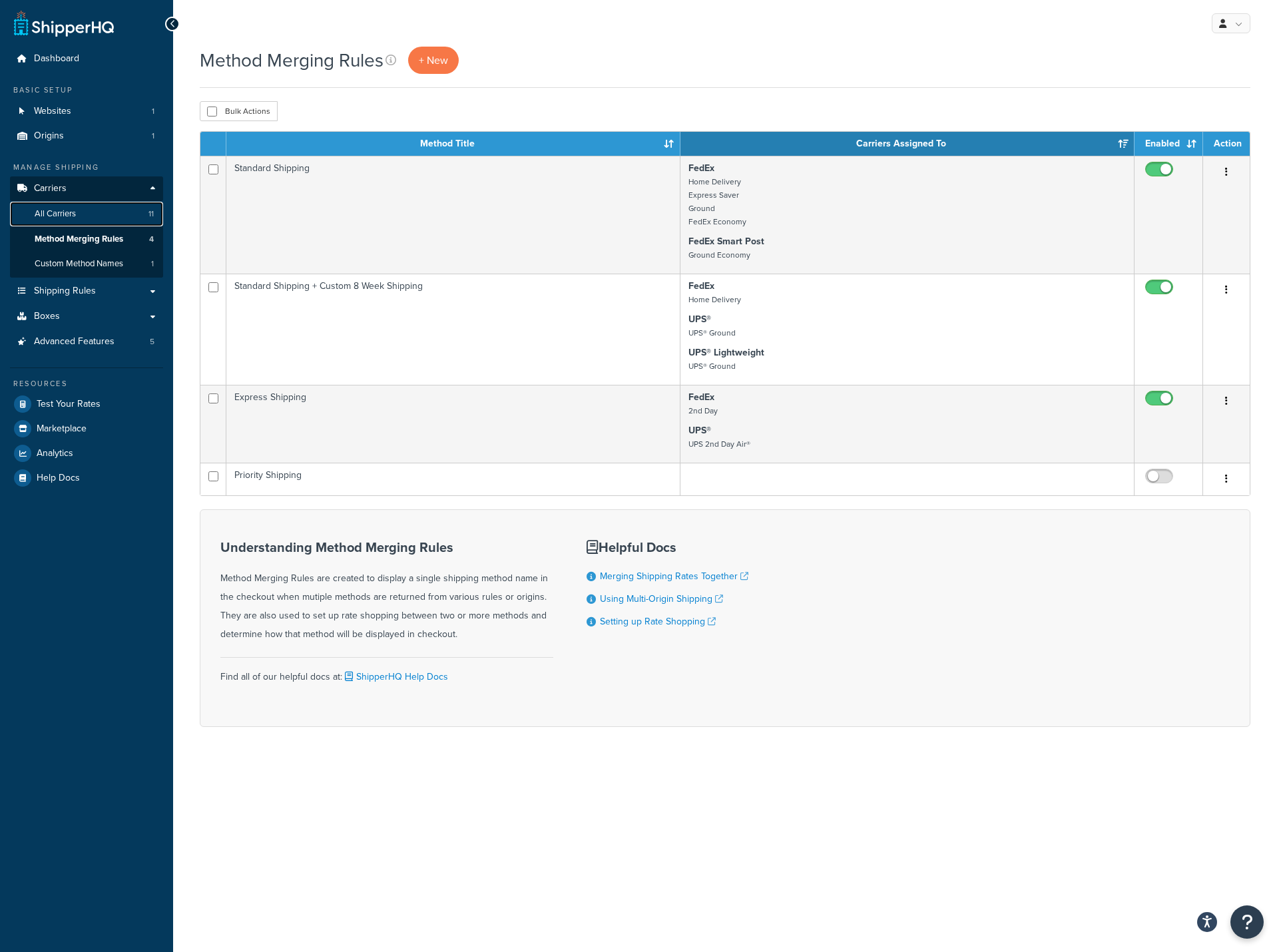
click at [72, 214] on span "All Carriers" at bounding box center [55, 214] width 41 height 12
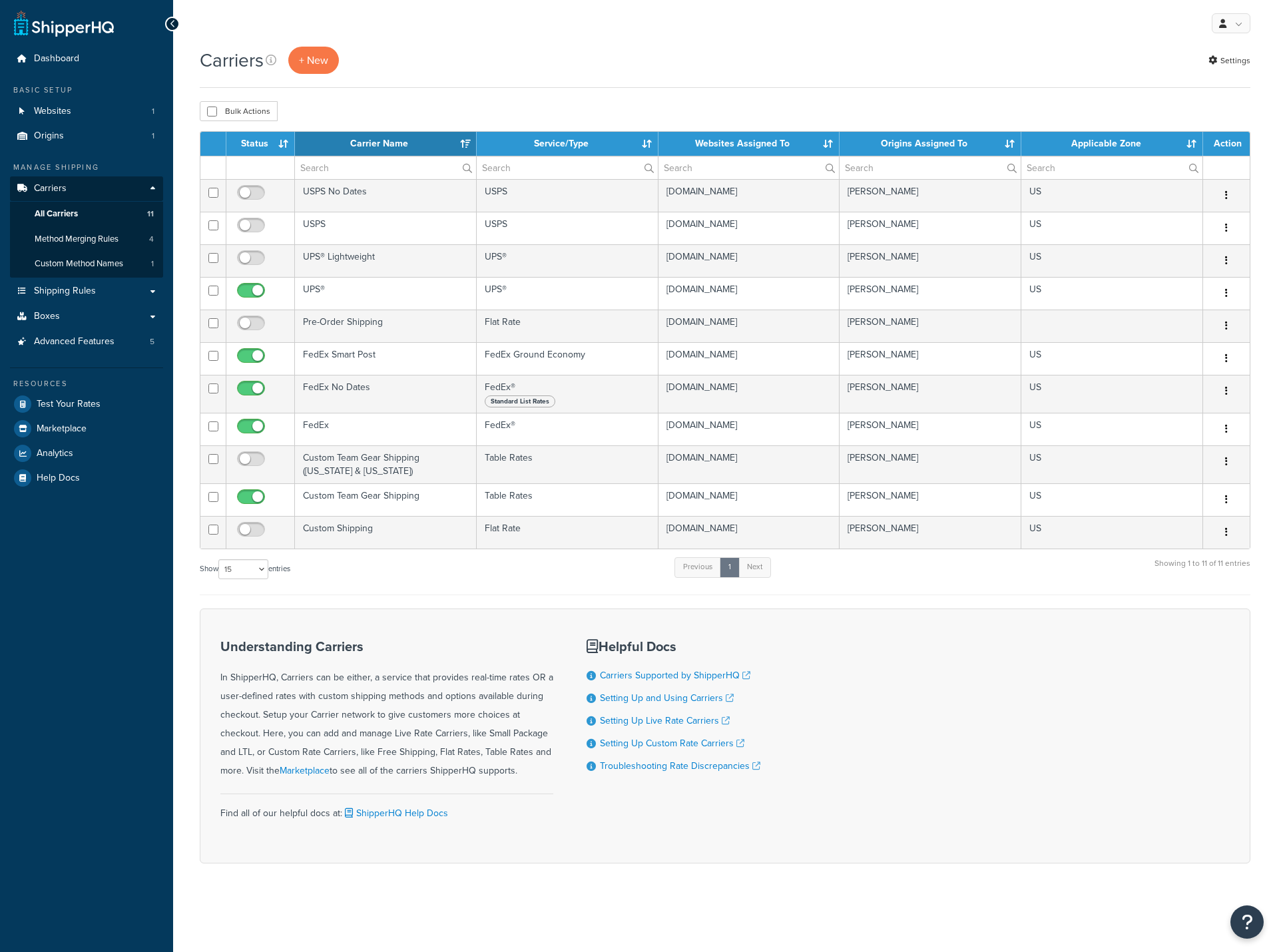
select select "15"
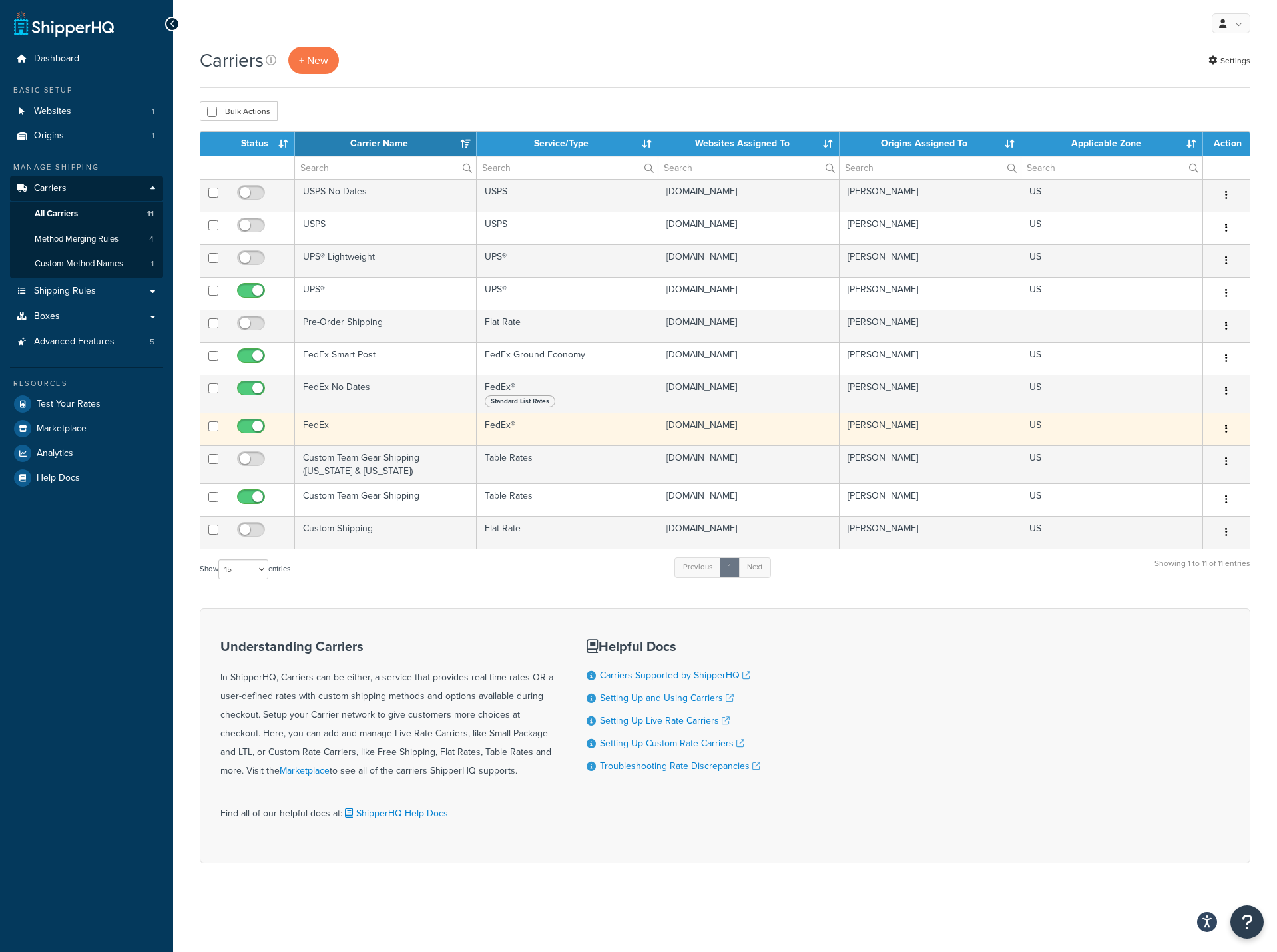
click at [410, 431] on td "FedEx" at bounding box center [385, 429] width 182 height 33
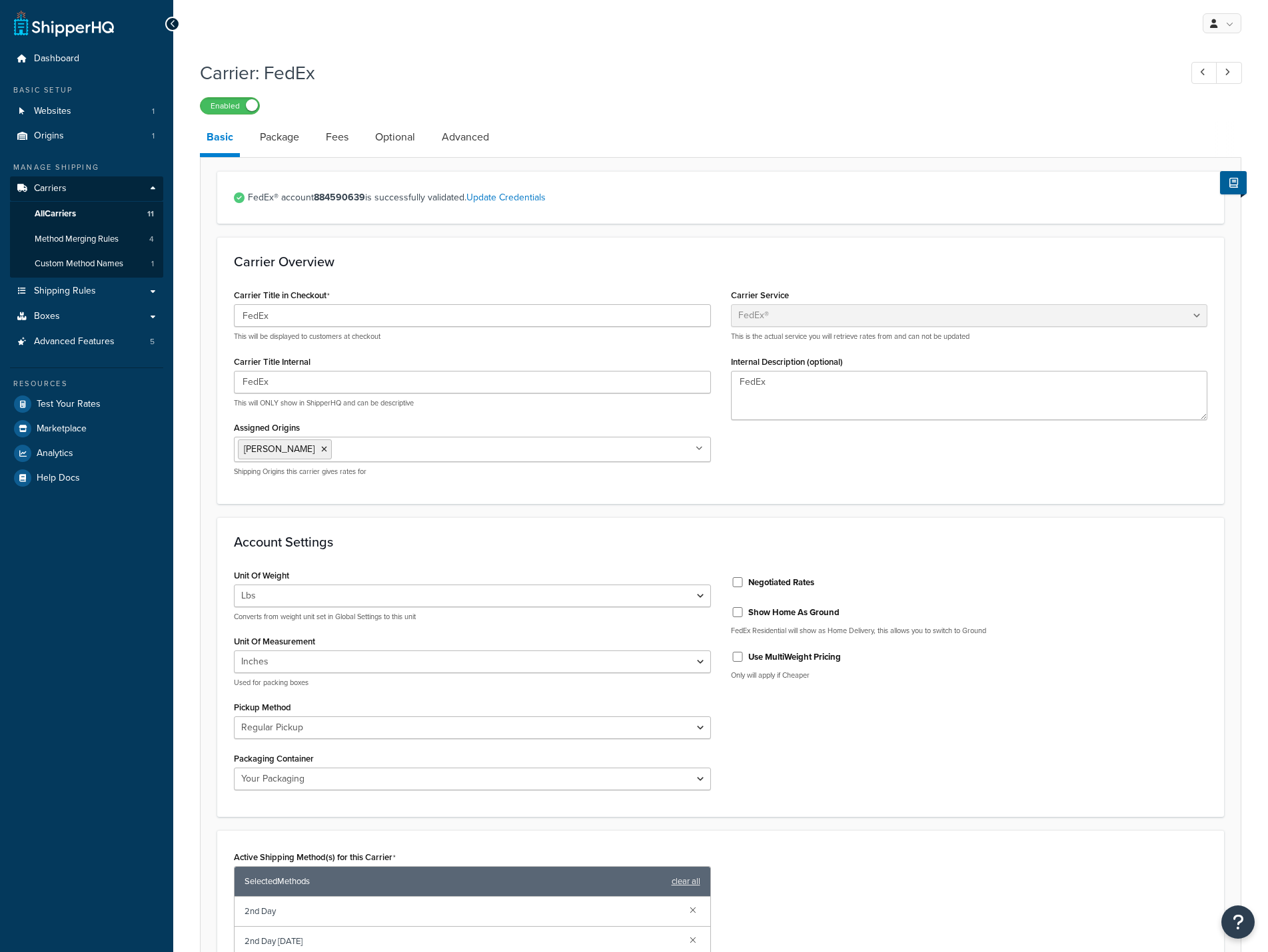
select select "fedEx"
select select "REGULAR_PICKUP"
select select "YOUR_PACKAGING"
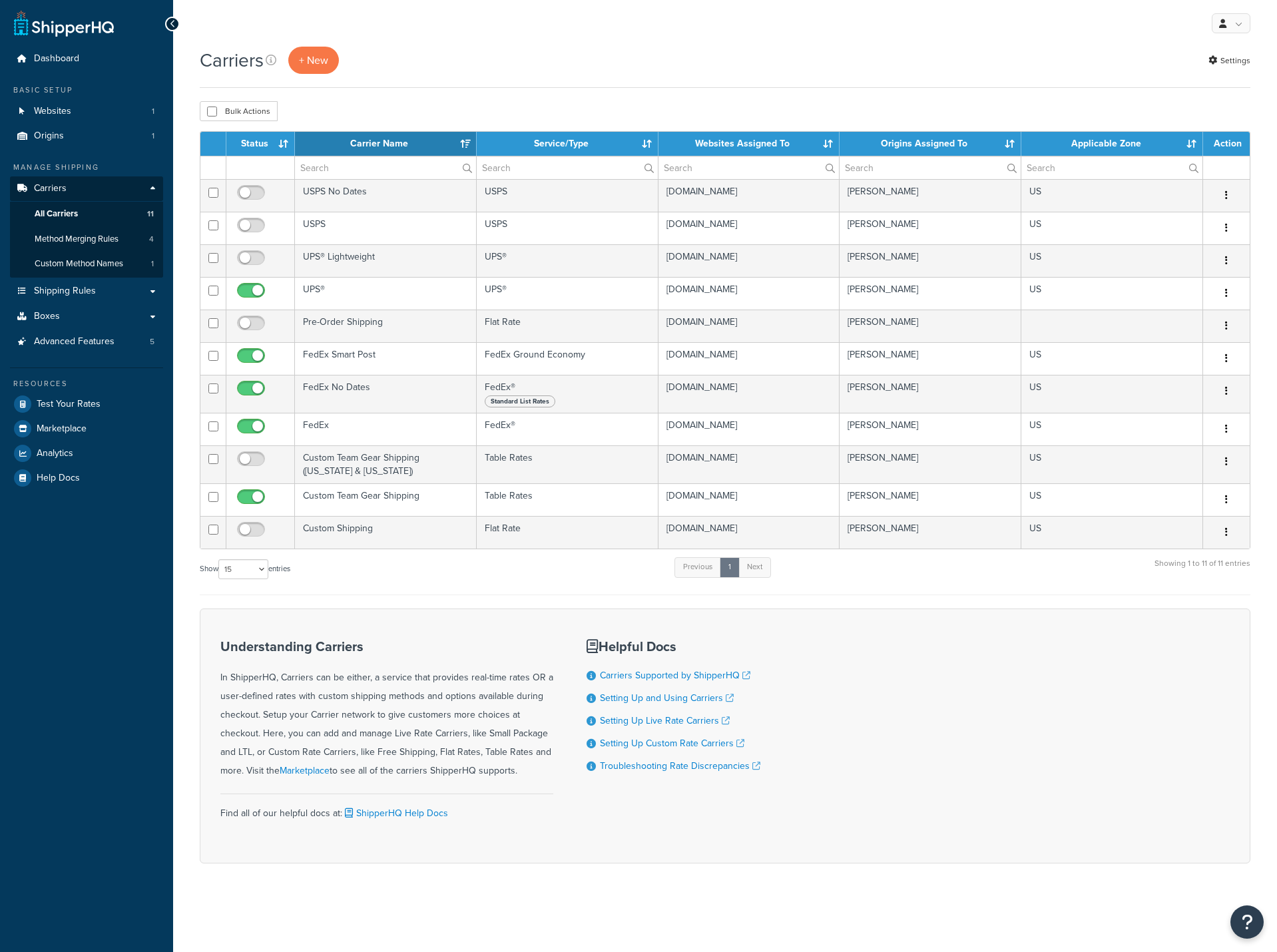
select select "15"
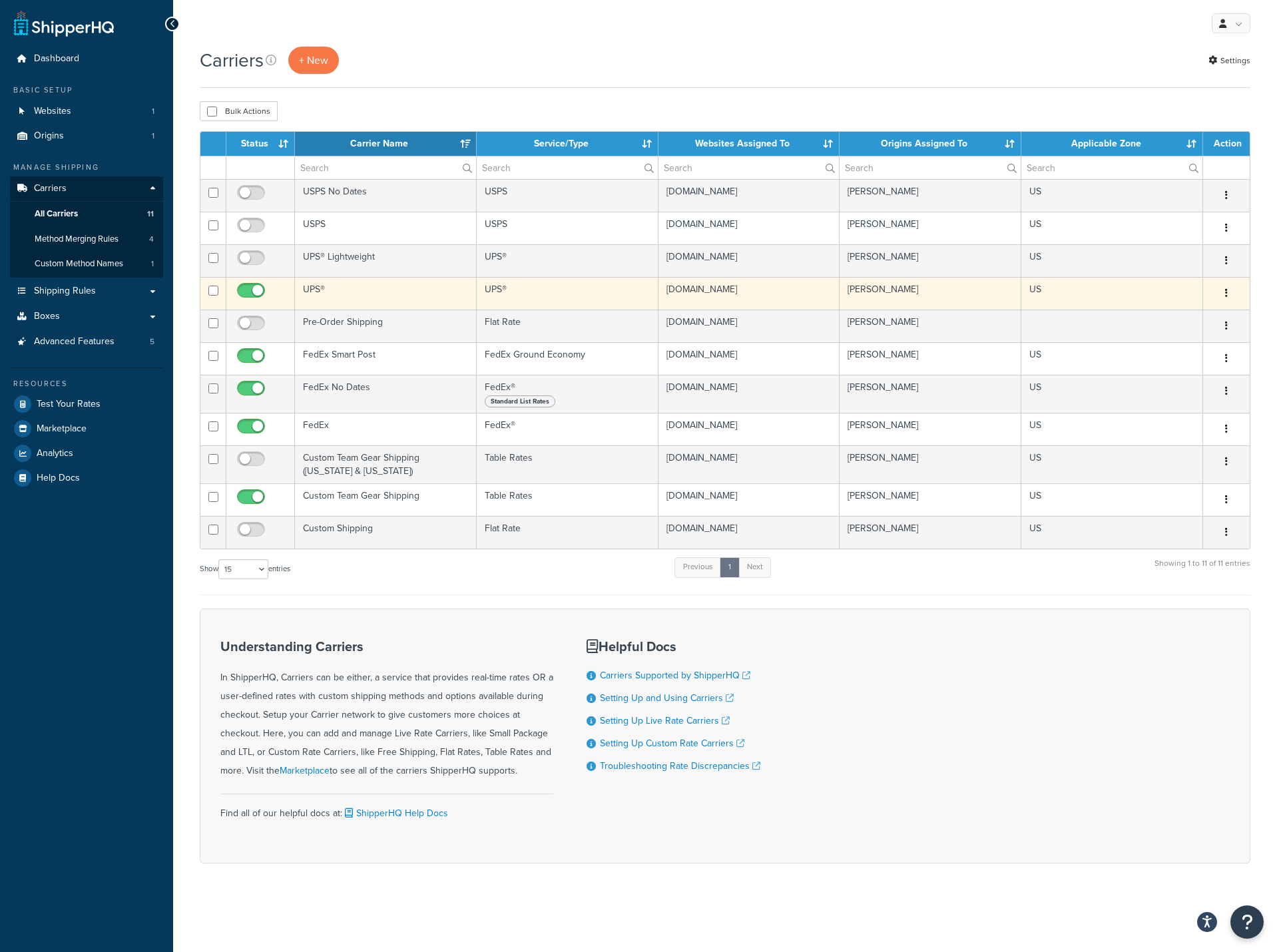
click at [347, 299] on td "UPS®" at bounding box center [385, 293] width 182 height 33
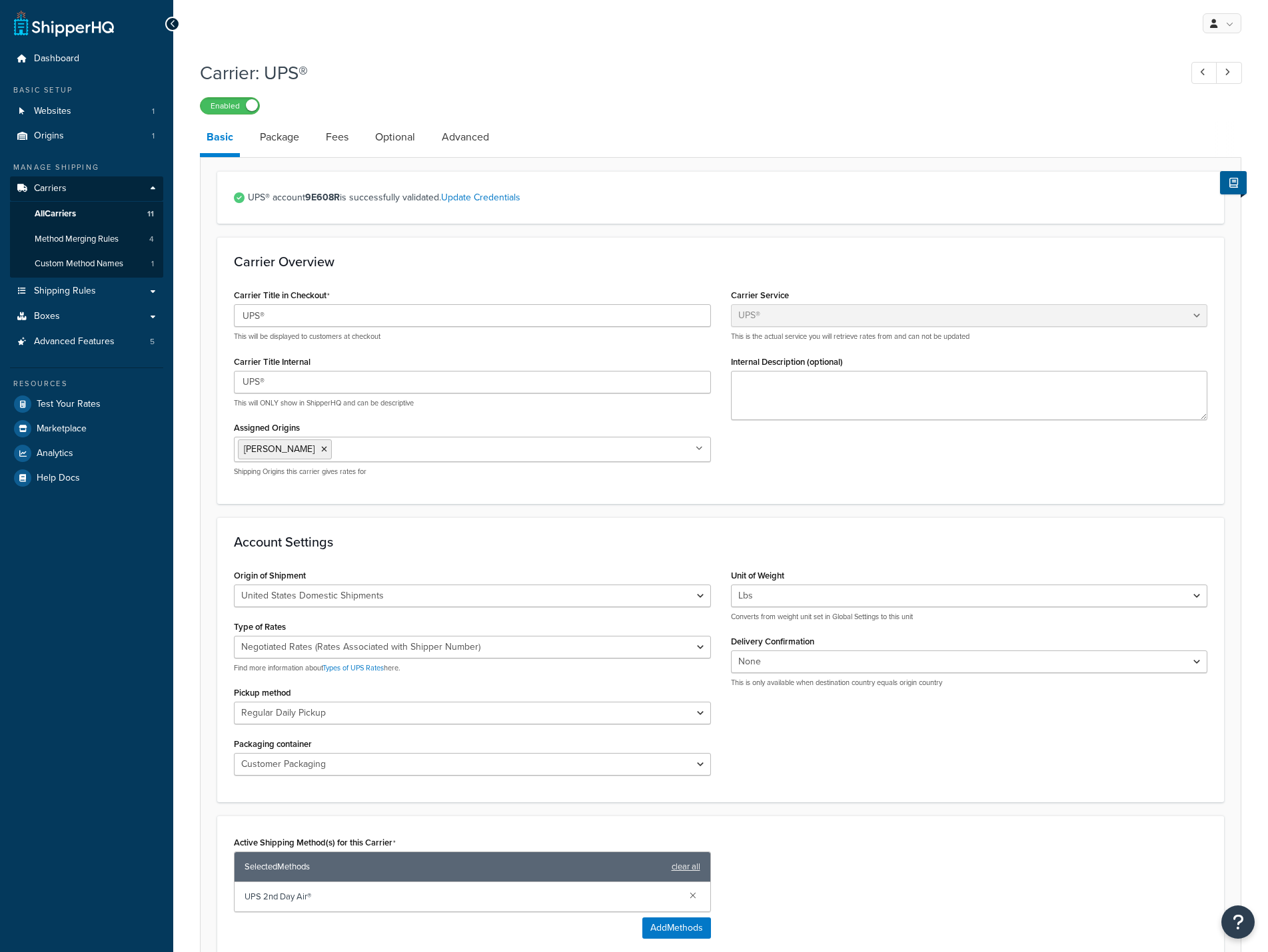
select select "ups"
click at [63, 239] on span "Method Merging Rules" at bounding box center [77, 240] width 84 height 12
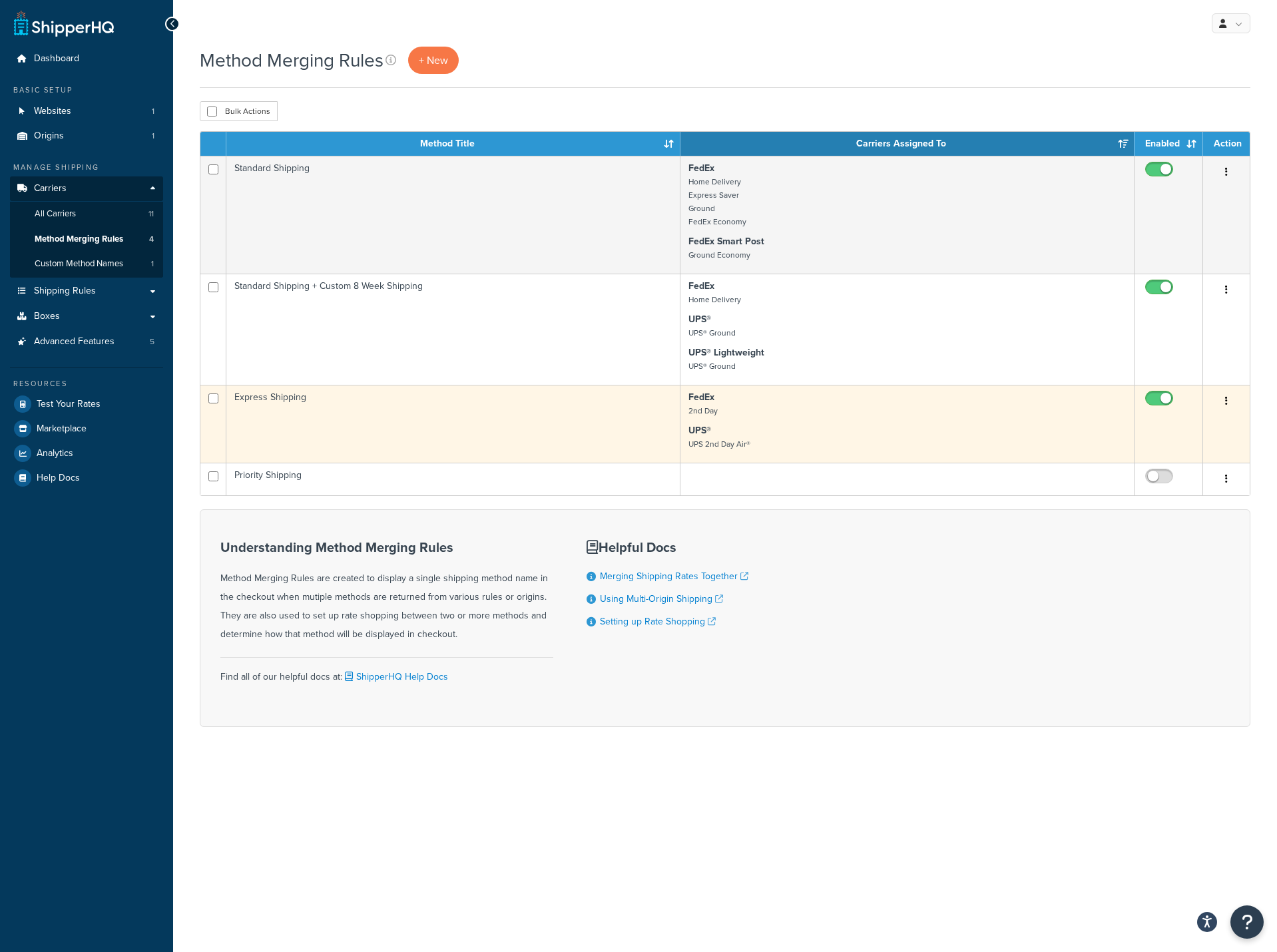
click at [855, 433] on p "UPS® UPS 2nd Day Air®" at bounding box center [906, 437] width 437 height 26
click at [529, 431] on td "Express Shipping" at bounding box center [454, 423] width 454 height 78
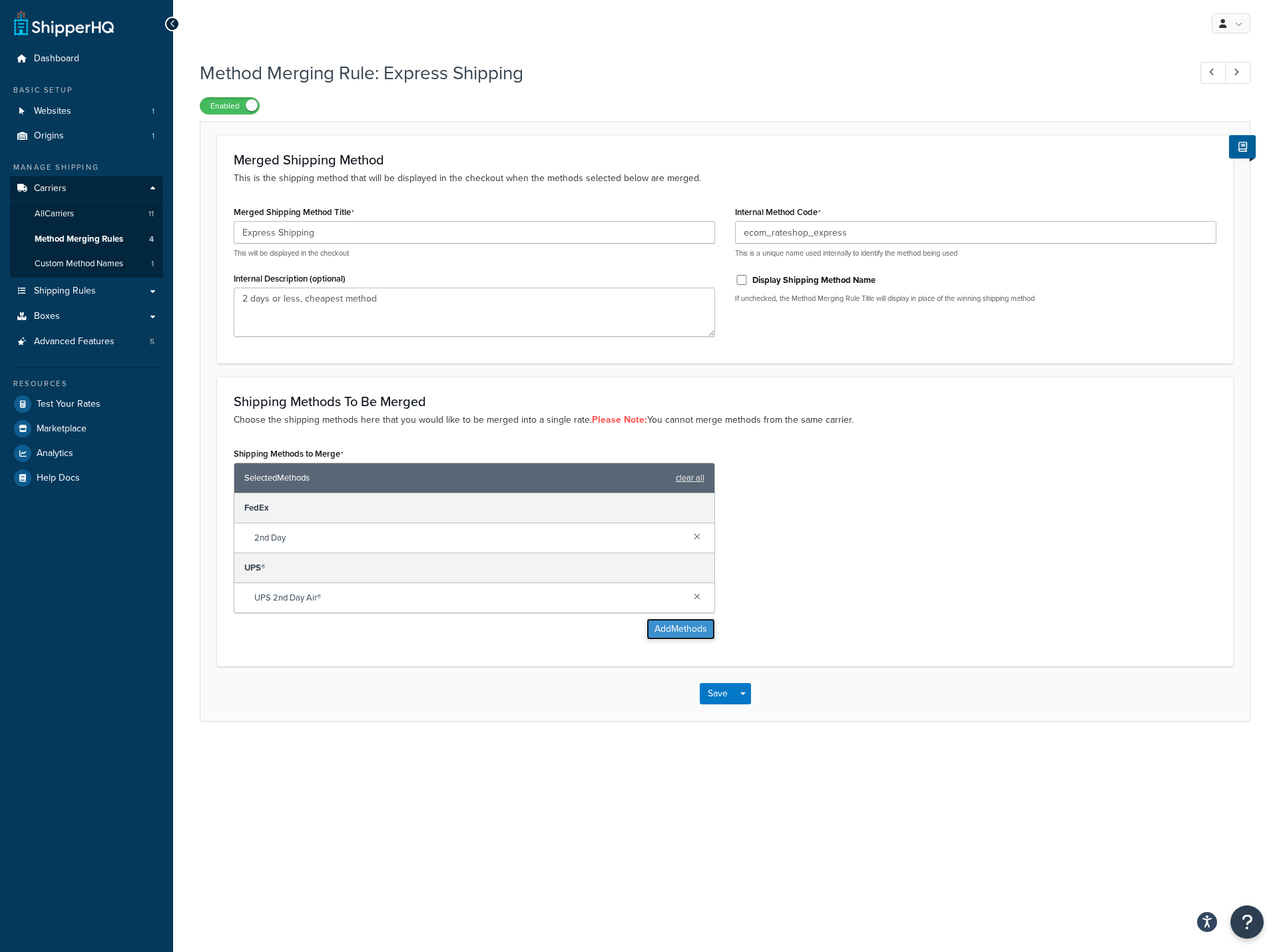
click at [664, 630] on button "Add Methods" at bounding box center [680, 629] width 68 height 21
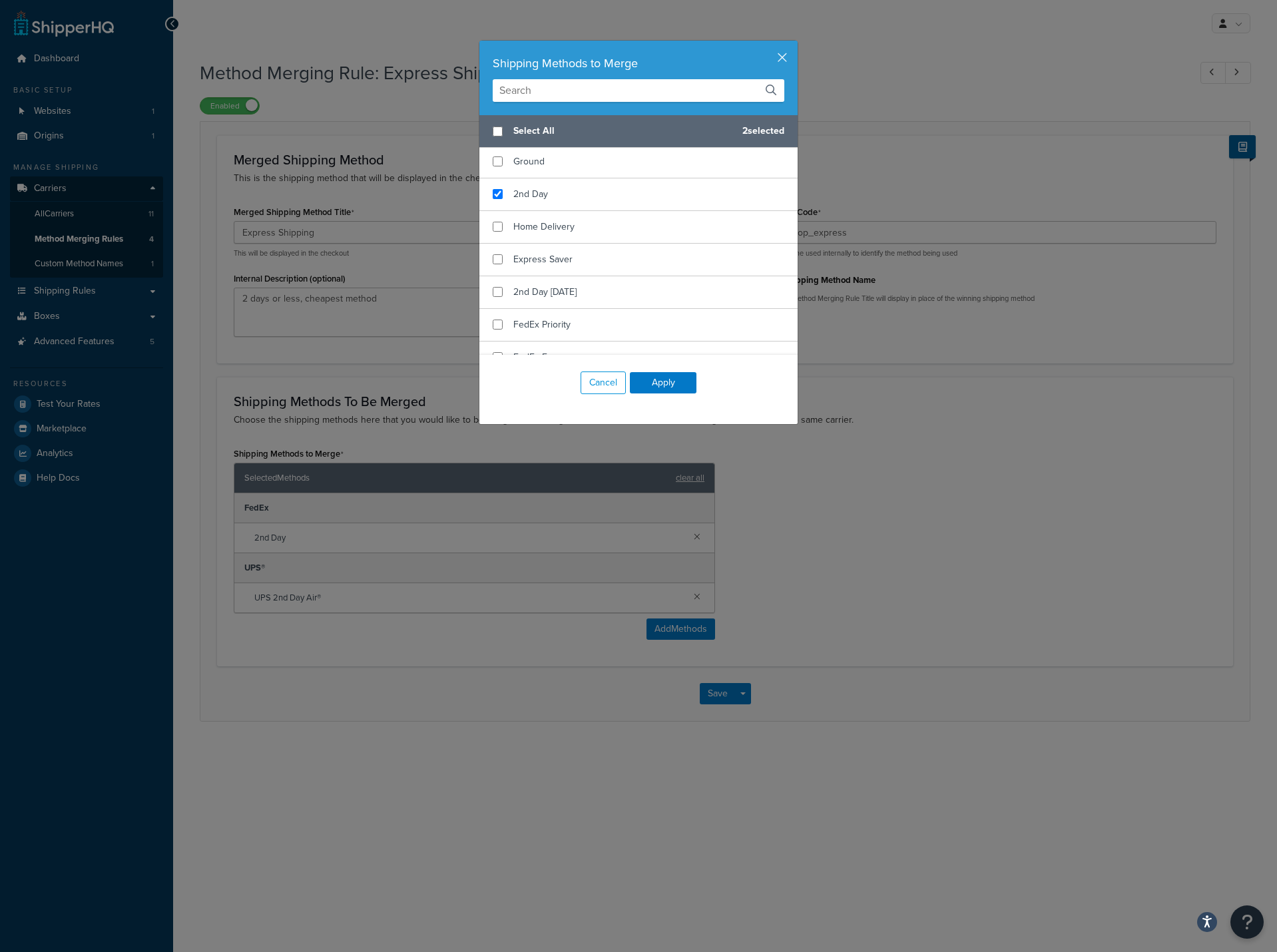
scroll to position [323, 0]
click at [493, 295] on input "checkbox" at bounding box center [497, 293] width 10 height 10
checkbox input "true"
click at [658, 384] on button "Apply" at bounding box center [663, 383] width 67 height 21
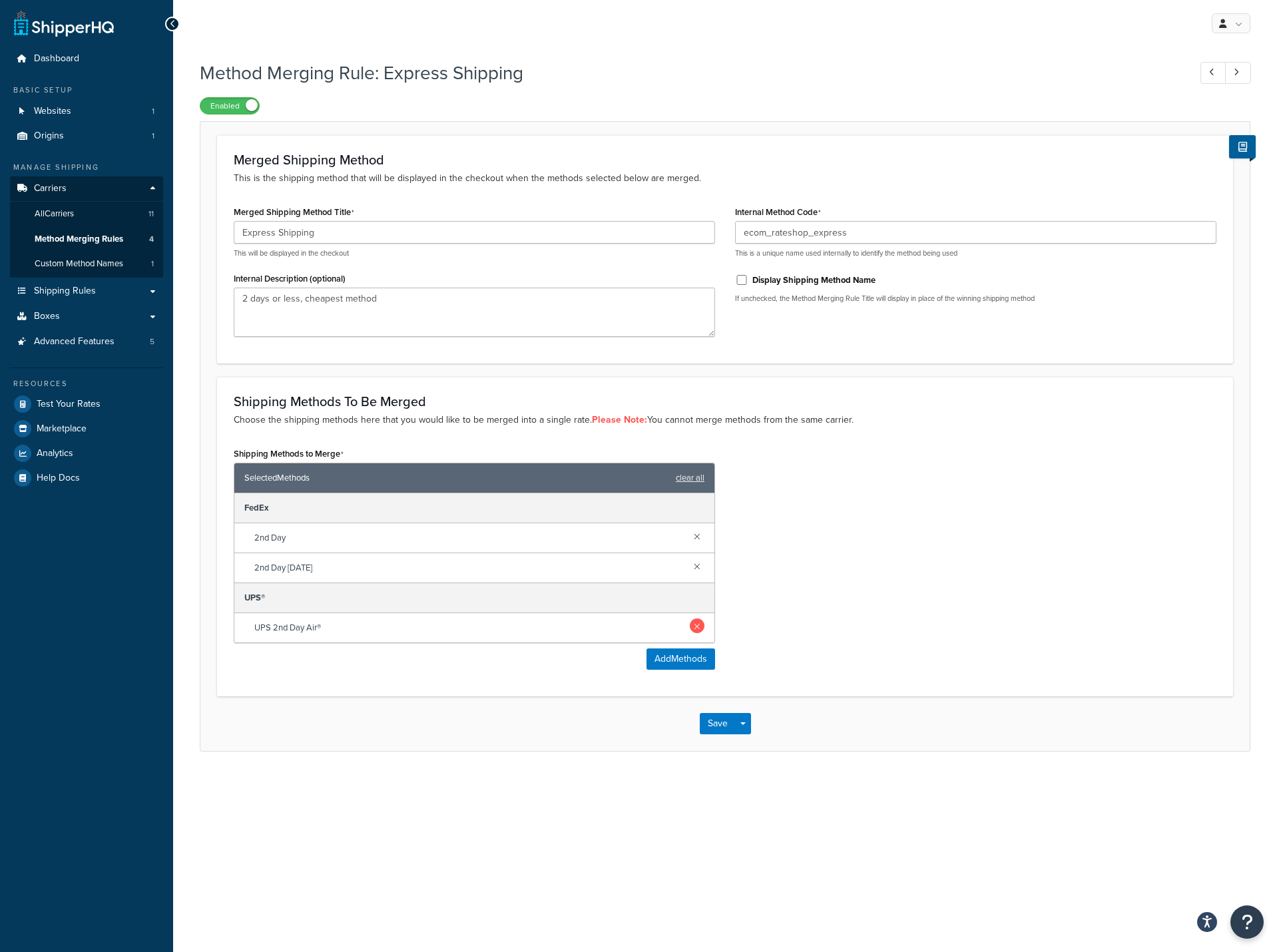
click at [697, 631] on link at bounding box center [697, 626] width 15 height 15
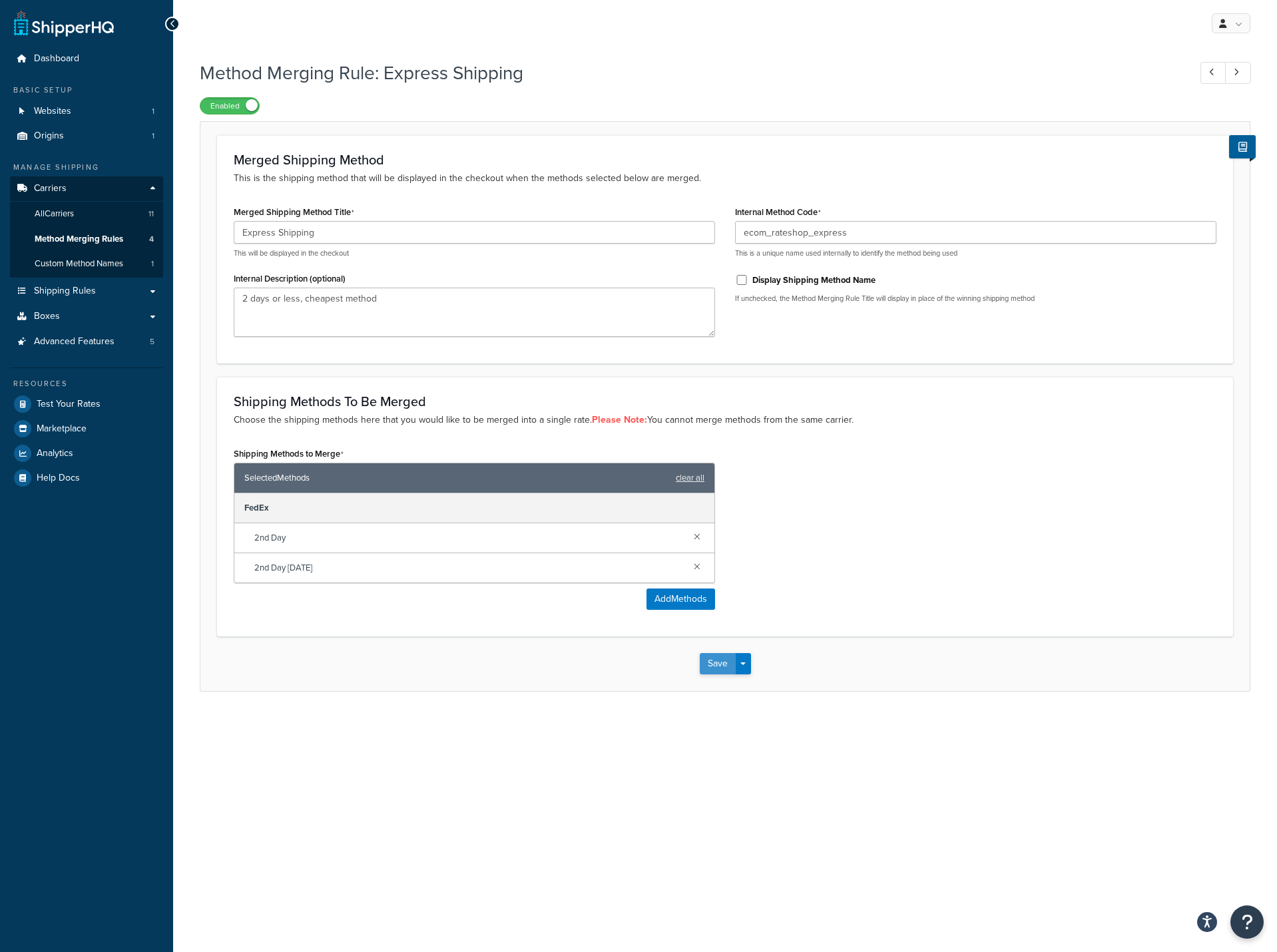
click at [718, 667] on button "Save" at bounding box center [718, 664] width 36 height 21
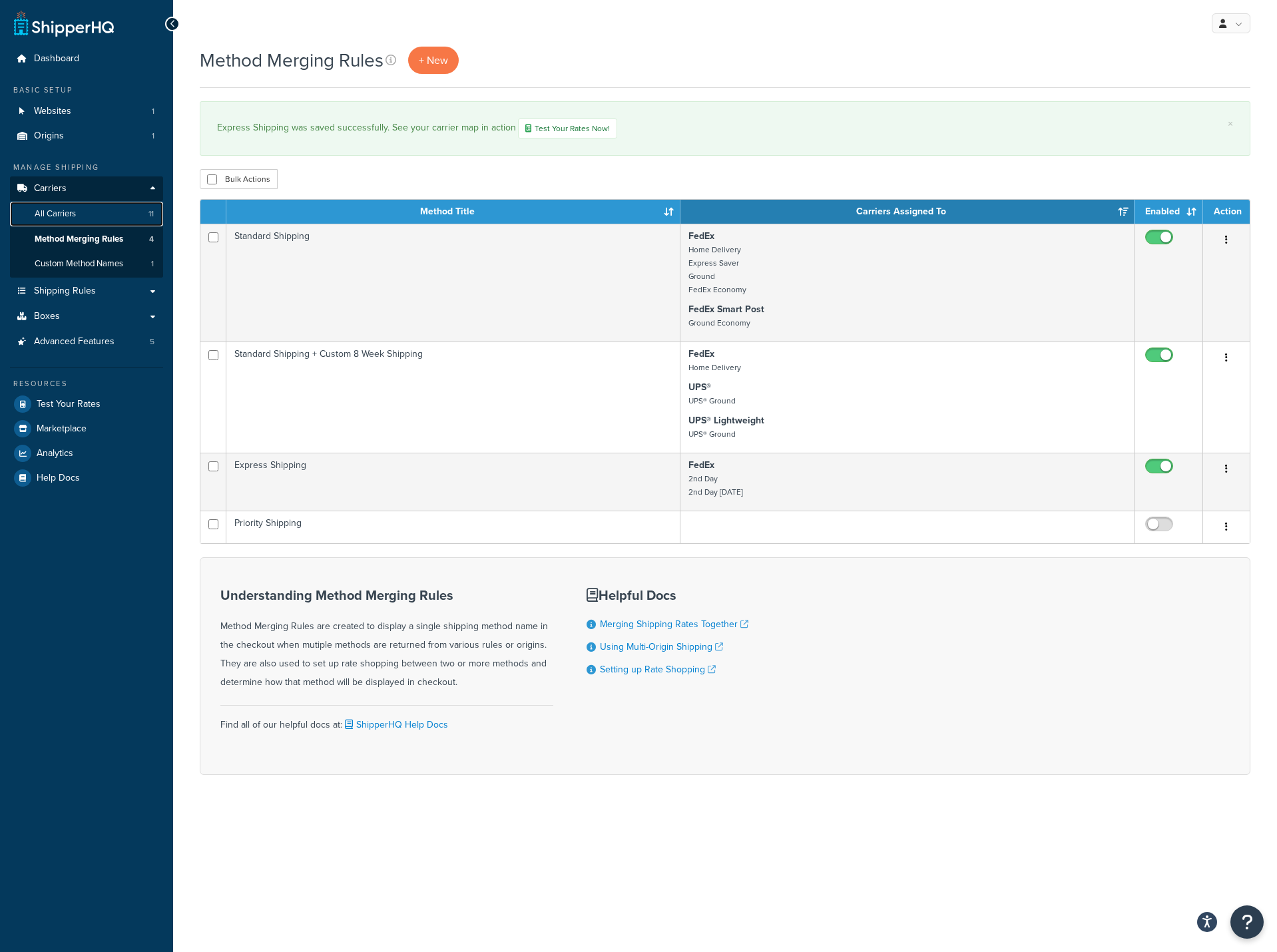
click at [58, 216] on span "All Carriers" at bounding box center [55, 214] width 41 height 12
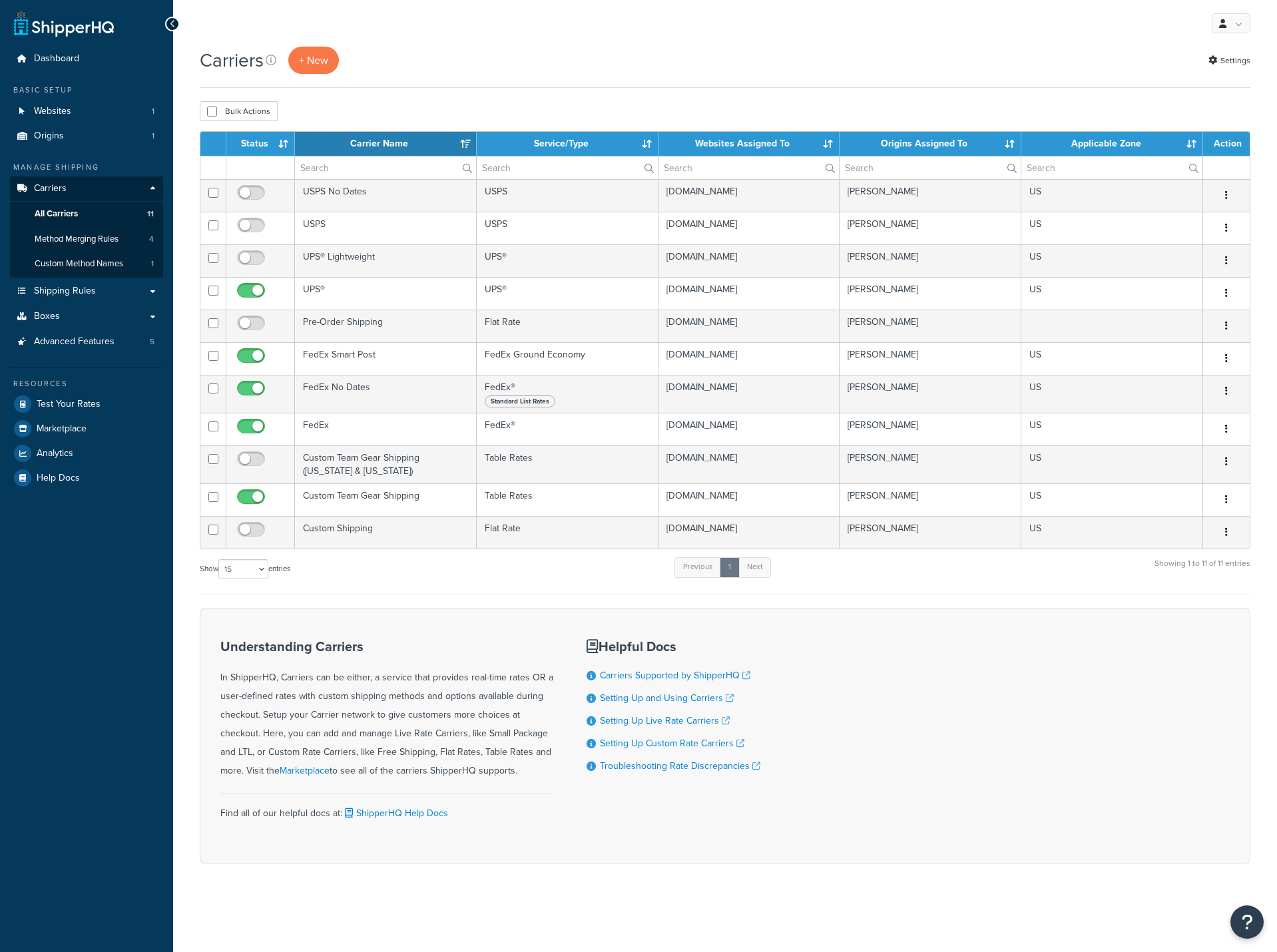
select select "15"
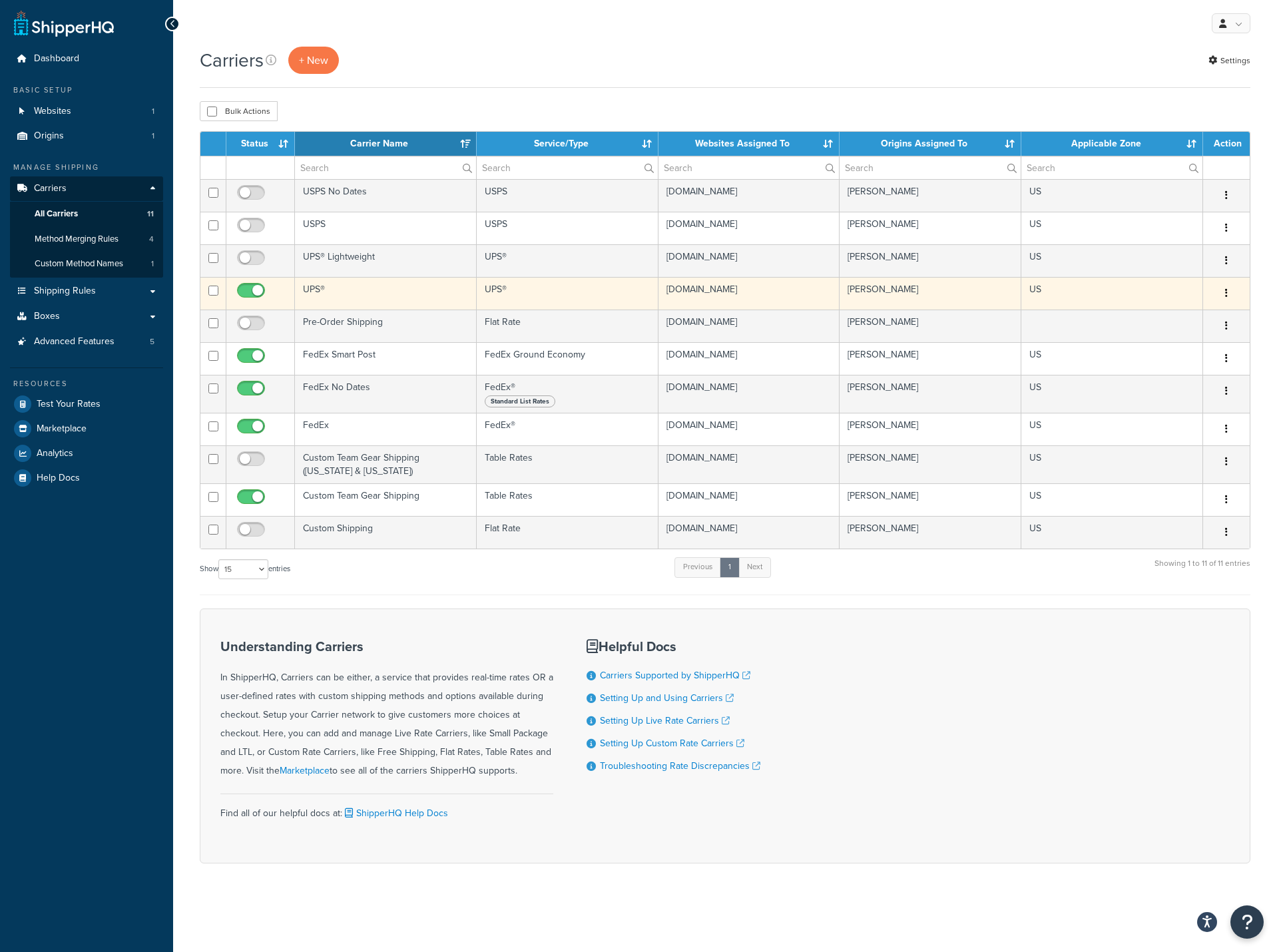
click at [333, 296] on td "UPS®" at bounding box center [385, 293] width 182 height 33
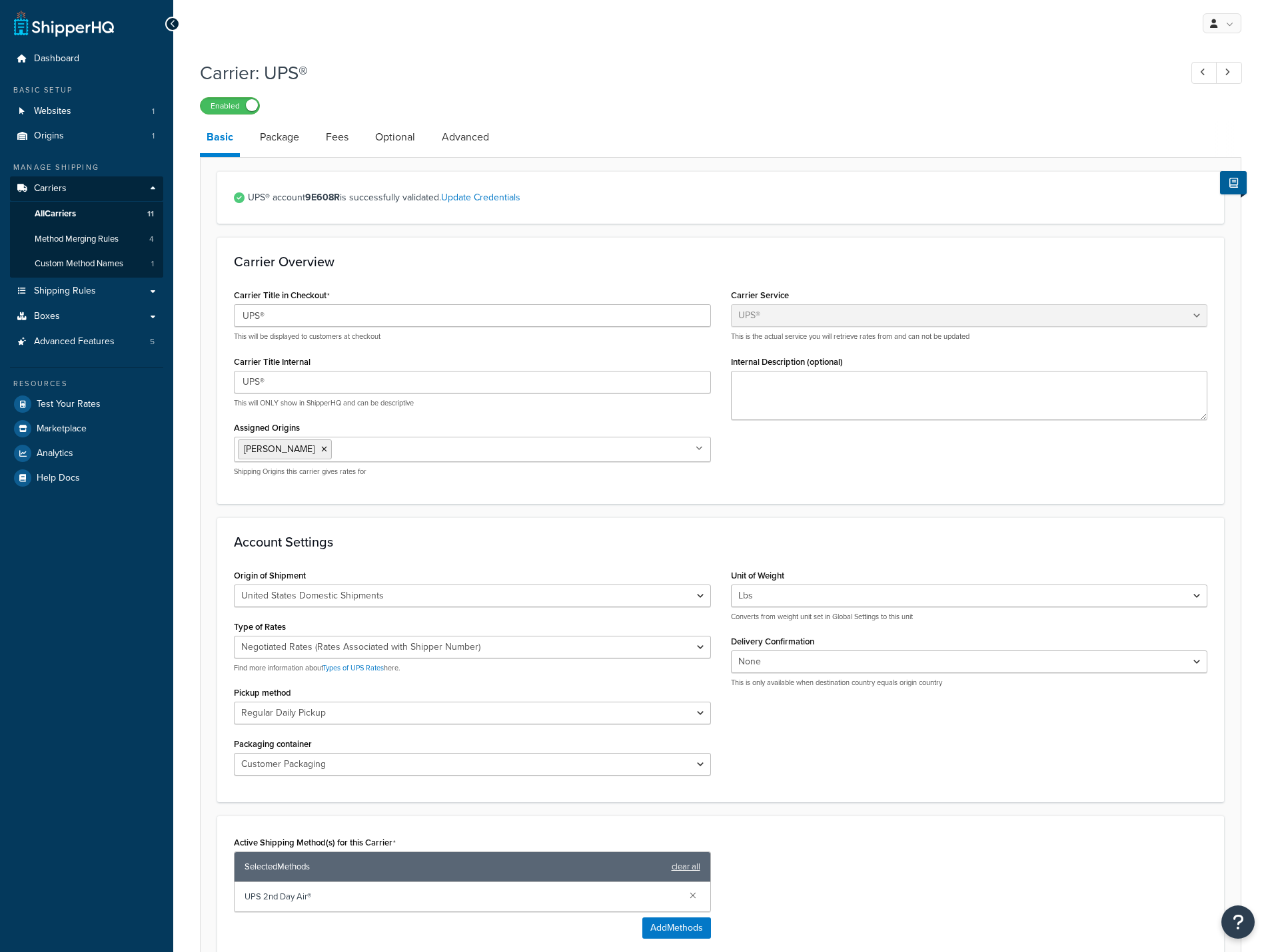
select select "ups"
click at [67, 217] on span "All Carriers" at bounding box center [55, 214] width 41 height 12
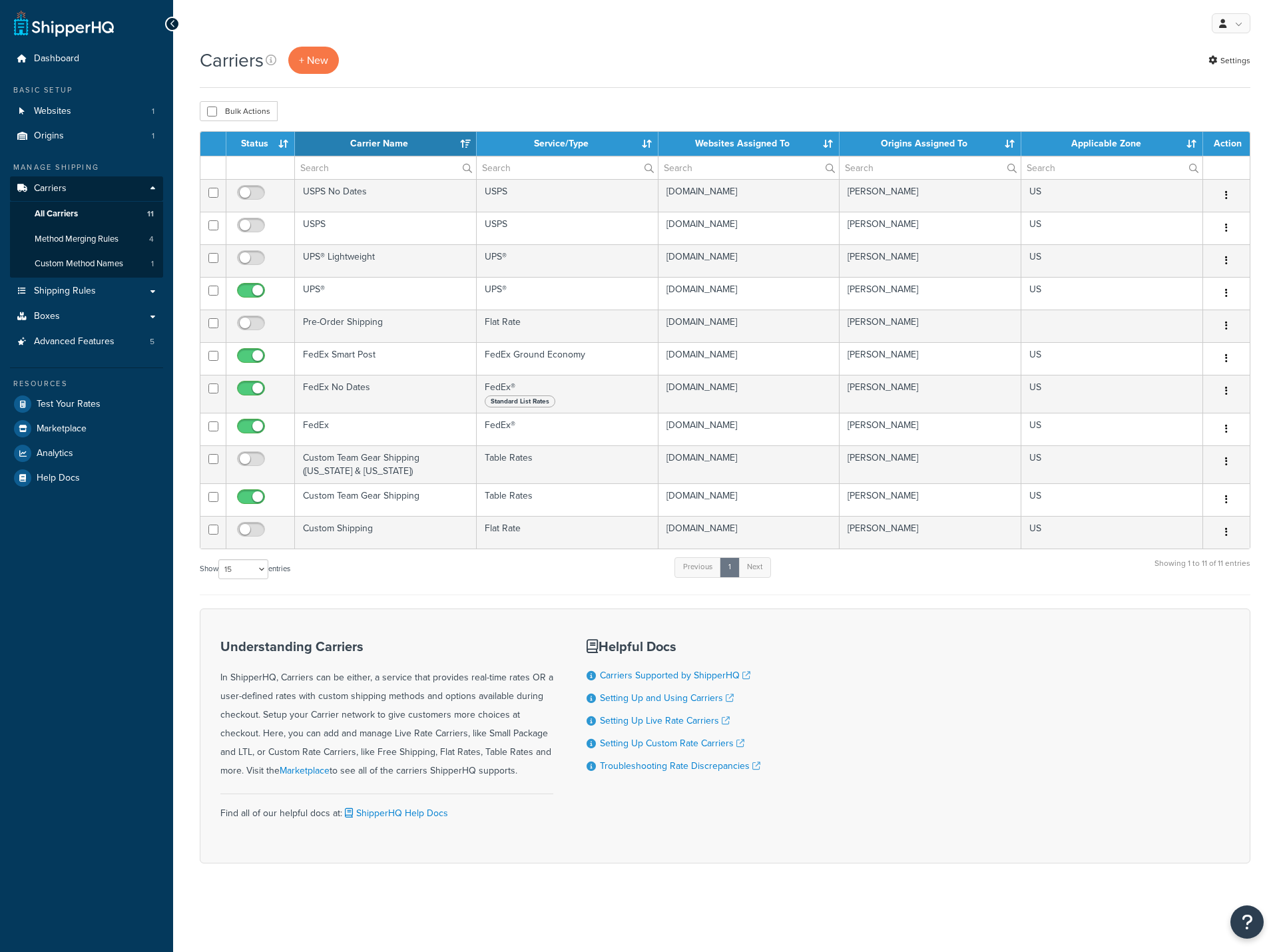
select select "15"
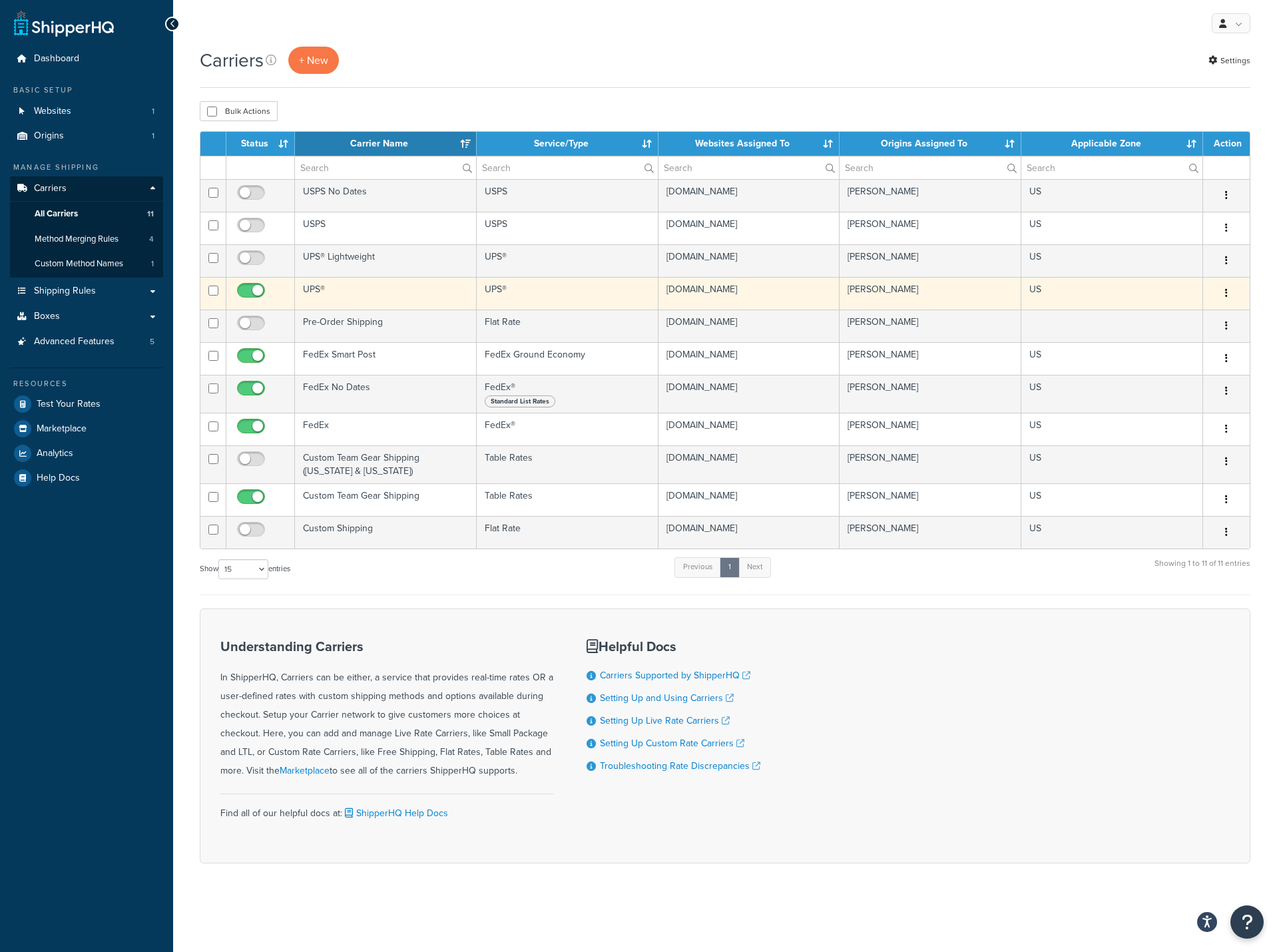
click at [246, 300] on input "checkbox" at bounding box center [253, 294] width 36 height 16
checkbox input "false"
